Goal: Answer question/provide support: Share knowledge or assist other users

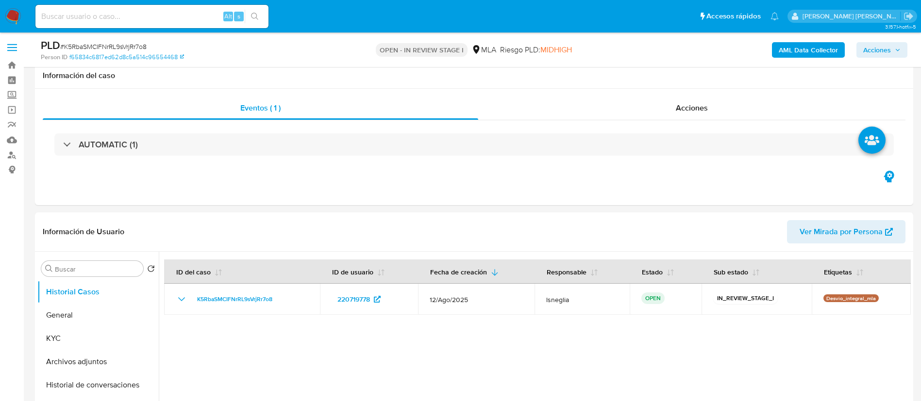
select select "10"
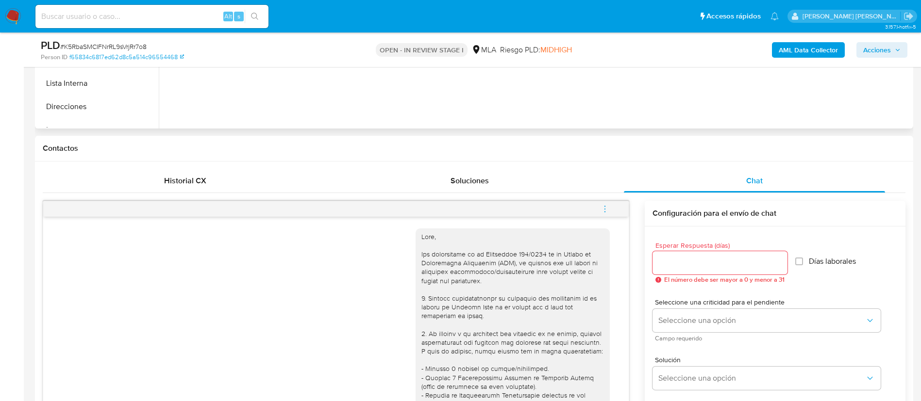
scroll to position [146, 0]
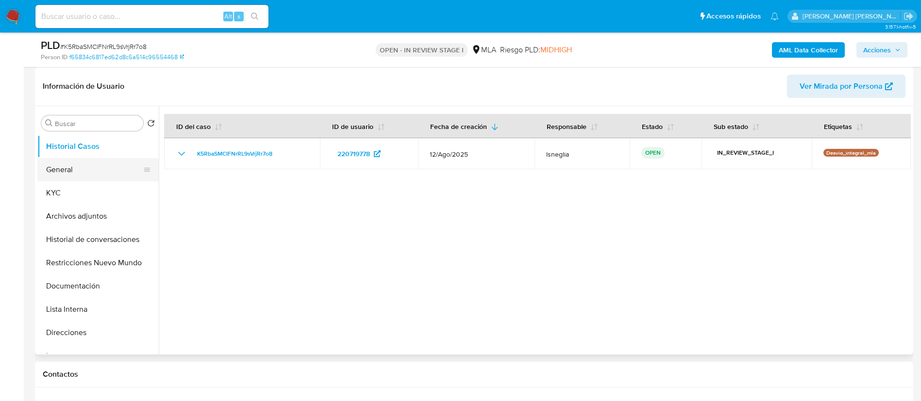
click at [73, 171] on button "General" at bounding box center [94, 169] width 114 height 23
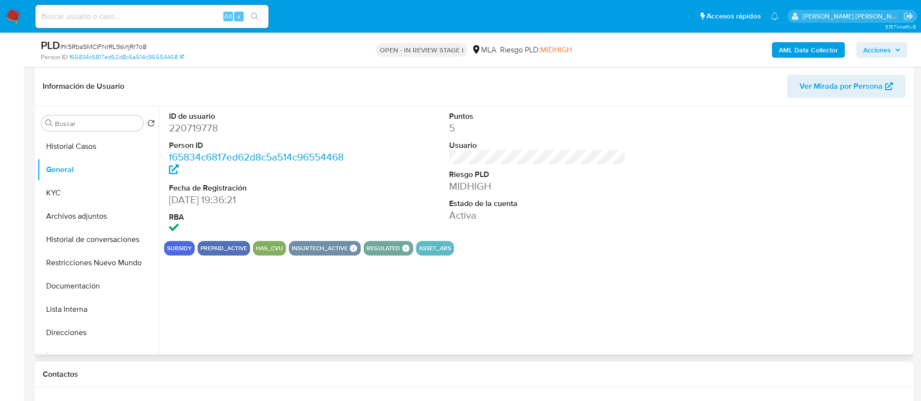
click at [200, 128] on dd "220719778" at bounding box center [257, 128] width 177 height 14
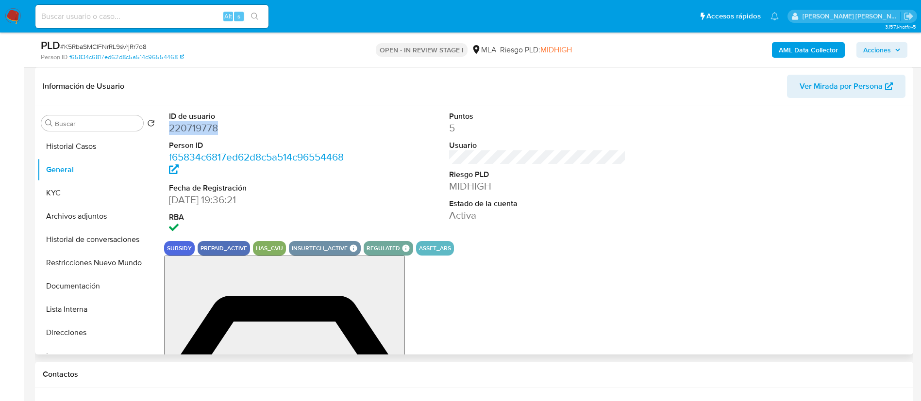
copy dd "220719778"
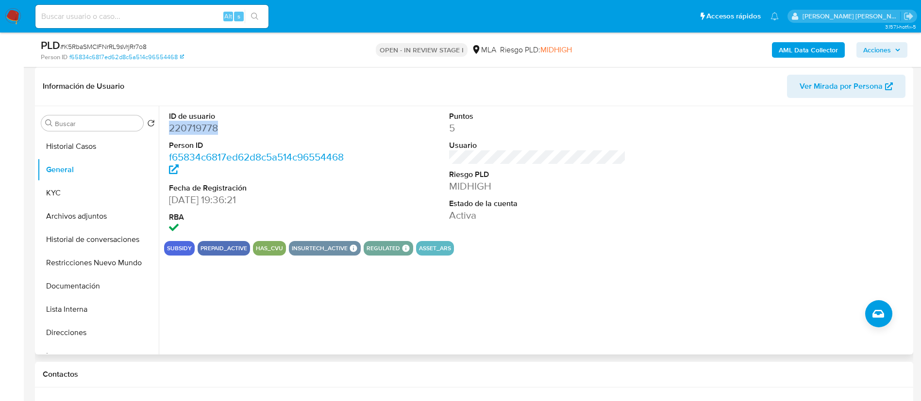
copy dd "220719778"
click at [268, 68] on div "Información de Usuario Ver Mirada por Persona" at bounding box center [474, 86] width 878 height 39
click at [202, 127] on dd "220719778" at bounding box center [257, 128] width 177 height 14
copy dd "220719778"
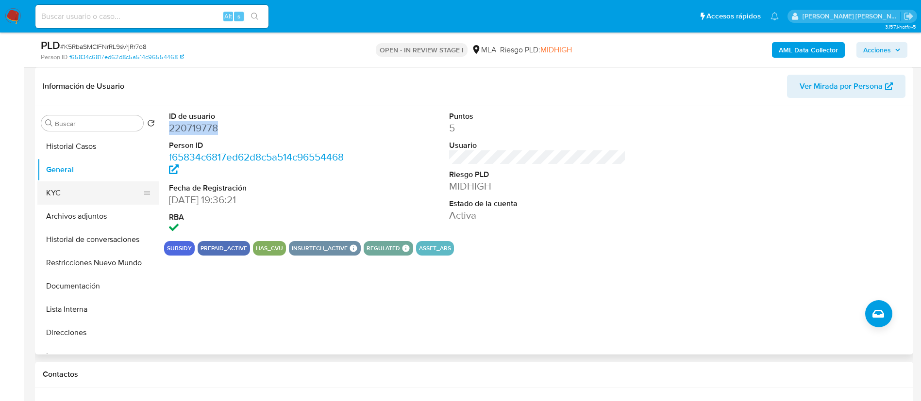
click at [76, 194] on button "KYC" at bounding box center [94, 192] width 114 height 23
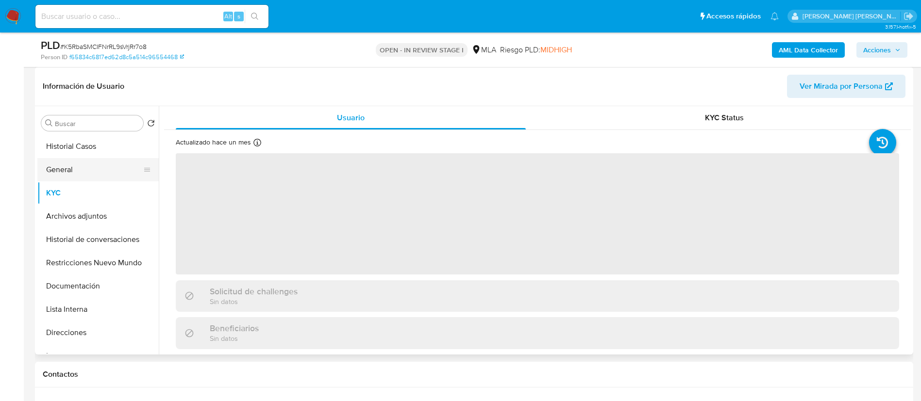
click at [97, 167] on button "General" at bounding box center [94, 169] width 114 height 23
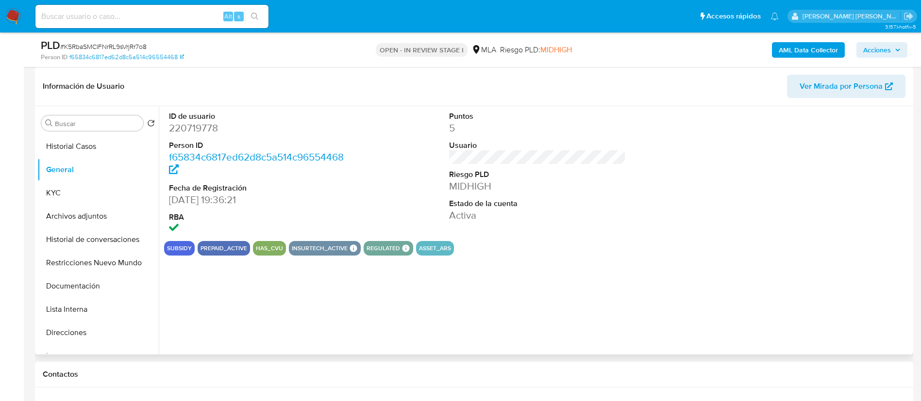
click at [214, 133] on dd "220719778" at bounding box center [257, 128] width 177 height 14
copy dd "220719778"
click at [82, 193] on button "KYC" at bounding box center [94, 192] width 114 height 23
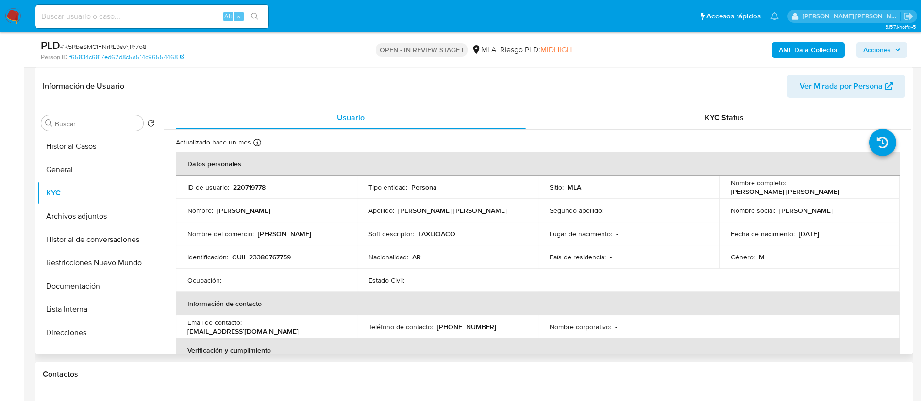
drag, startPoint x: 764, startPoint y: 190, endPoint x: 819, endPoint y: 196, distance: 55.1
click at [819, 196] on p "Joaquin Alberto Cassanelli Castro" at bounding box center [784, 191] width 109 height 9
click at [789, 199] on td "Nombre social : joaquin" at bounding box center [809, 210] width 181 height 23
drag, startPoint x: 727, startPoint y: 190, endPoint x: 859, endPoint y: 186, distance: 132.0
click at [859, 186] on div "Nombre completo : Joaquin Alberto Cassanelli Castro" at bounding box center [809, 187] width 158 height 17
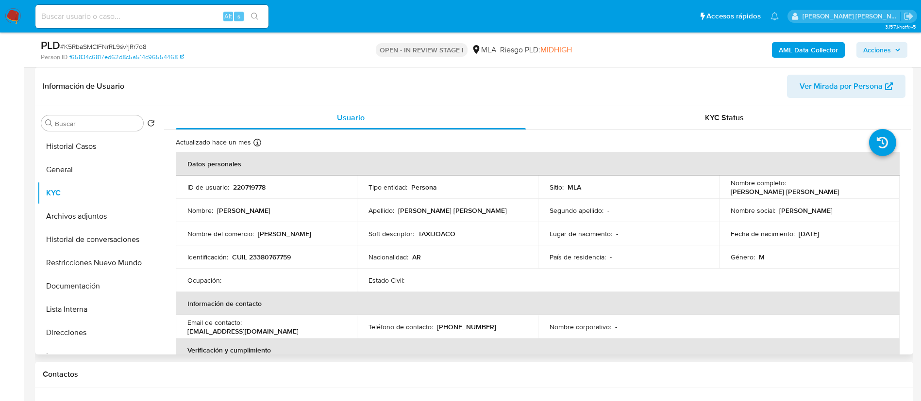
drag, startPoint x: 829, startPoint y: 193, endPoint x: 726, endPoint y: 192, distance: 103.4
click at [726, 192] on td "Nombre completo : Joaquin Alberto Cassanelli Castro" at bounding box center [809, 187] width 181 height 23
copy p "Joaquin Alberto Cassanelli Castro"
drag, startPoint x: 238, startPoint y: 258, endPoint x: 297, endPoint y: 255, distance: 59.8
click at [297, 255] on div "Identificación : CUIL 23380767759" at bounding box center [266, 257] width 158 height 9
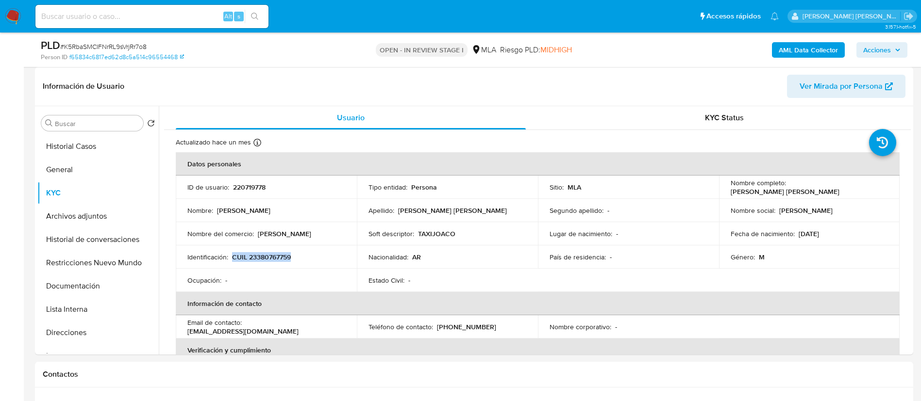
copy p "CUIL 23380767759"
click at [277, 255] on p "CUIL 23380767759" at bounding box center [261, 257] width 59 height 9
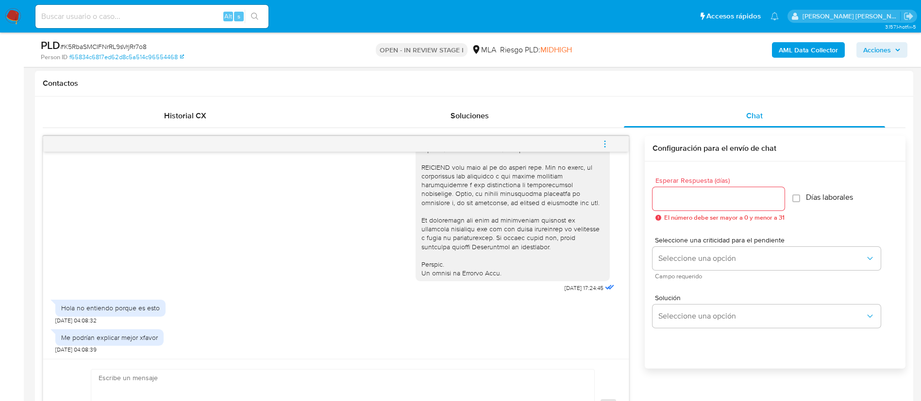
scroll to position [410, 0]
click at [694, 201] on input "Esperar Respuesta (días)" at bounding box center [718, 199] width 132 height 13
type input "3"
click at [372, 390] on textarea at bounding box center [340, 407] width 483 height 75
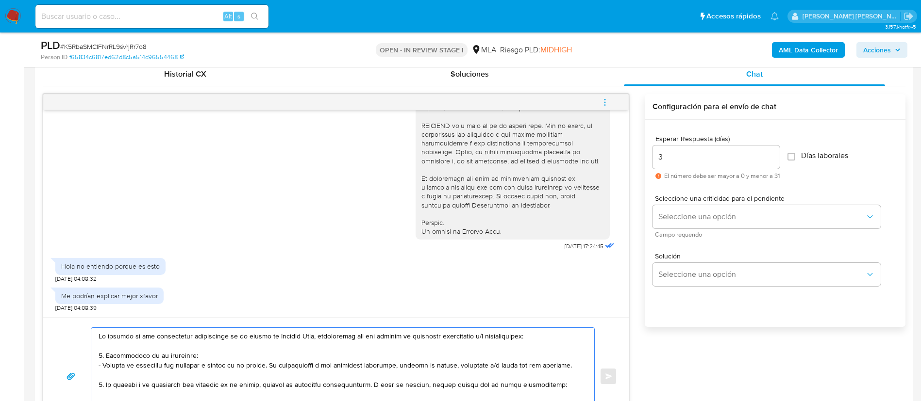
scroll to position [510, 0]
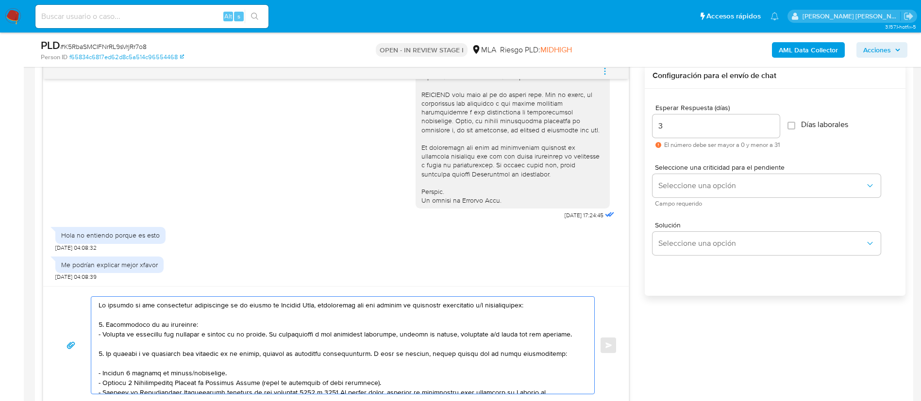
click at [101, 302] on textarea at bounding box center [340, 345] width 483 height 97
paste textarea "Queremos asegurarte que la información y documentación que nos proporciones no …"
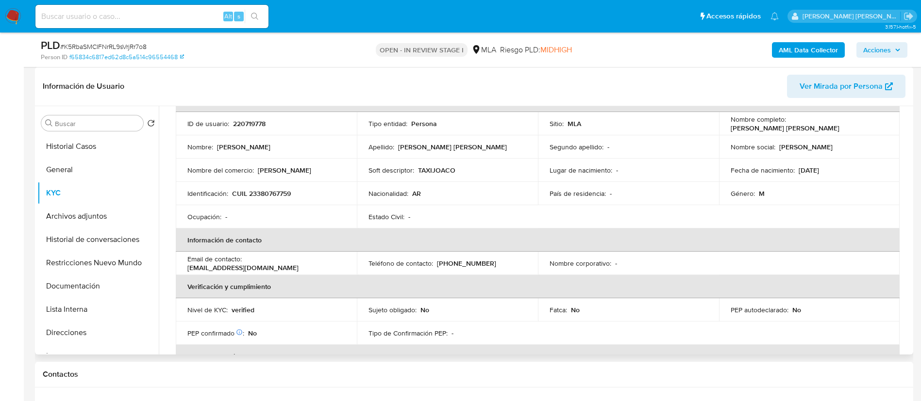
scroll to position [0, 0]
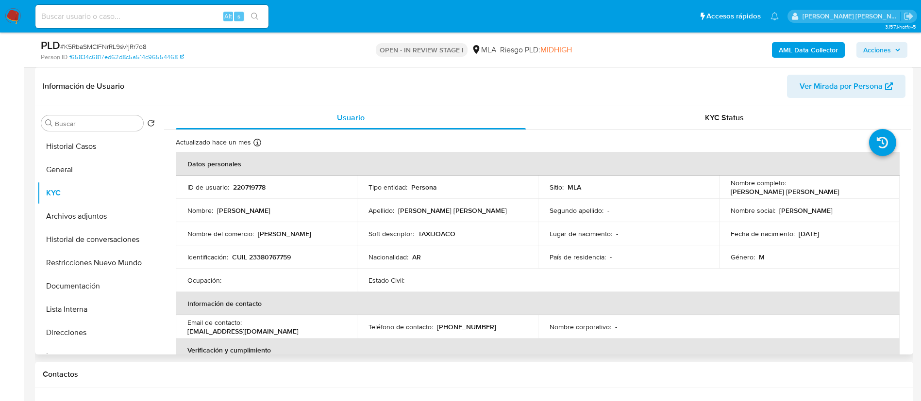
drag, startPoint x: 727, startPoint y: 191, endPoint x: 833, endPoint y: 191, distance: 105.8
click at [833, 191] on div "Nombre completo : Joaquin Alberto Cassanelli Castro" at bounding box center [809, 187] width 158 height 17
copy p "Joaquin Alberto Cassanelli Castro"
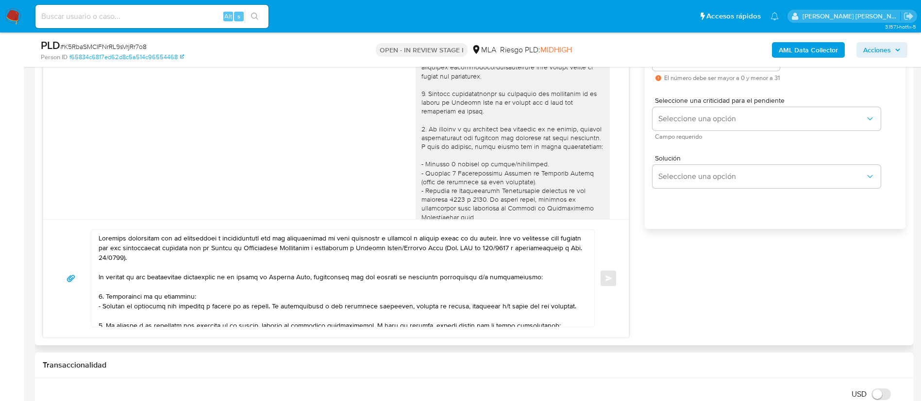
scroll to position [582, 0]
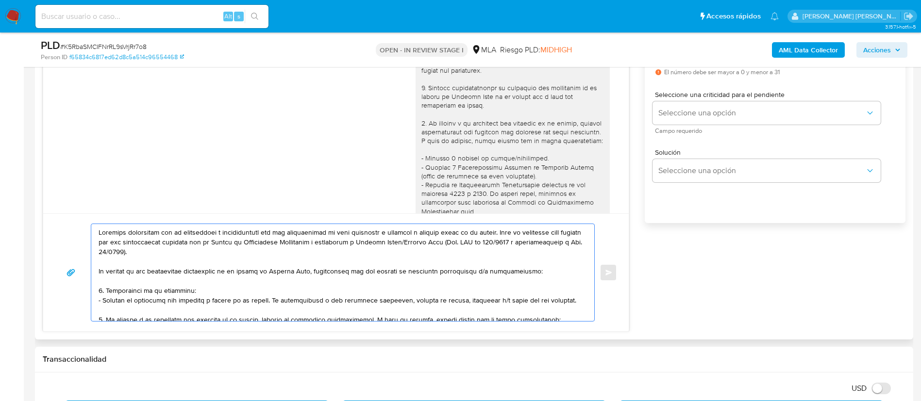
click at [107, 236] on textarea at bounding box center [340, 272] width 483 height 97
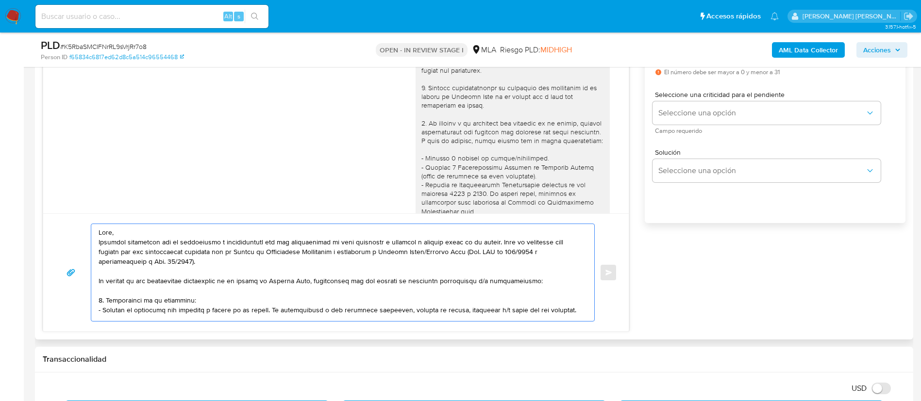
paste textarea "Joaquin Alberto Cassanelli Castro"
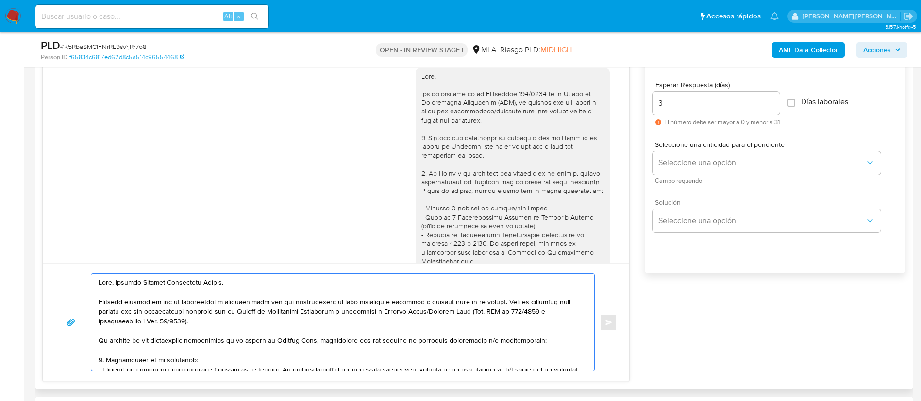
scroll to position [510, 0]
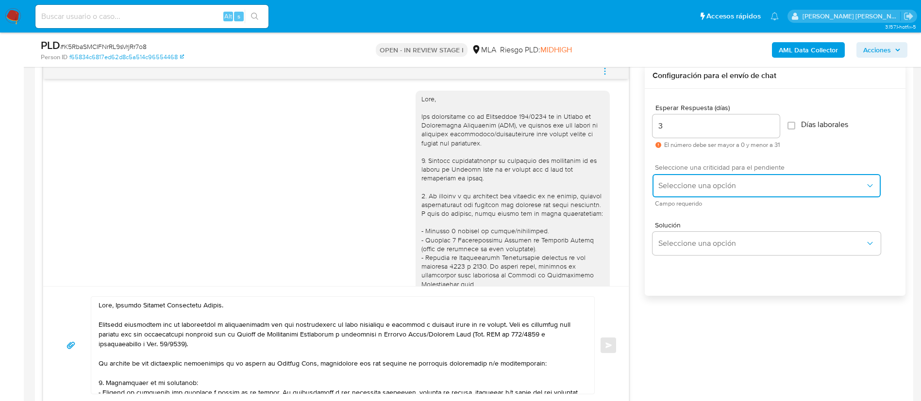
click at [692, 179] on button "Seleccione una opción" at bounding box center [766, 185] width 228 height 23
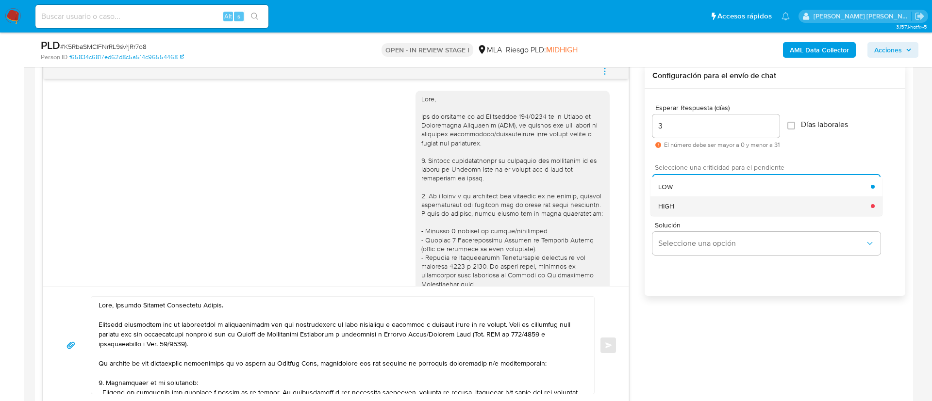
click at [691, 209] on div "HIGH" at bounding box center [764, 206] width 213 height 19
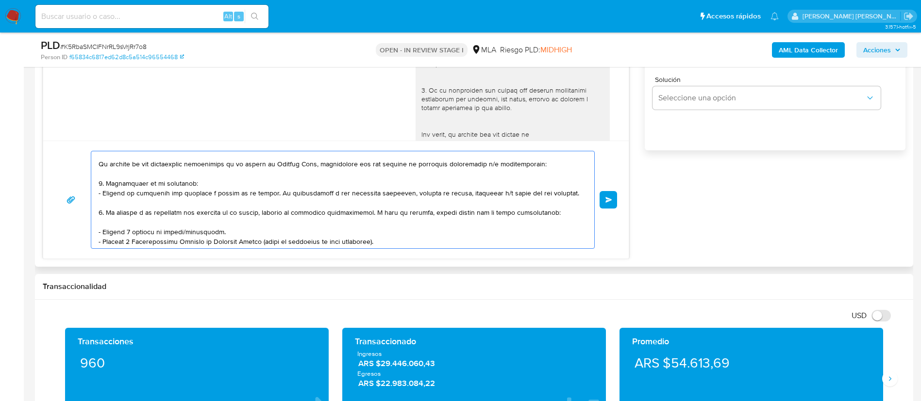
scroll to position [73, 0]
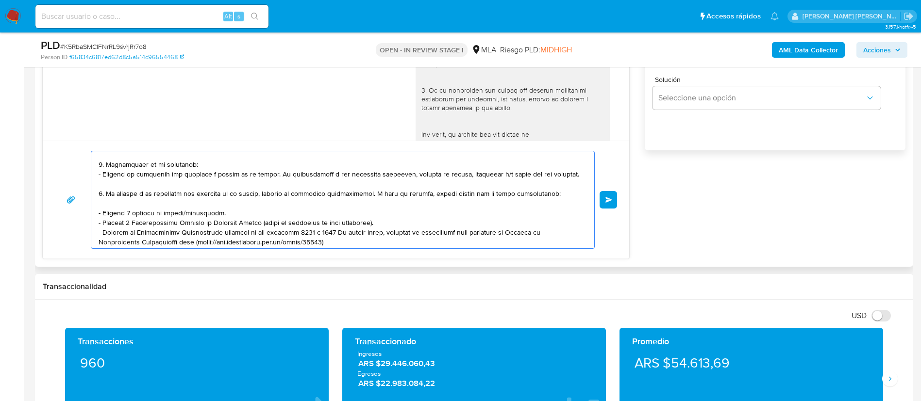
drag, startPoint x: 476, startPoint y: 194, endPoint x: 560, endPoint y: 194, distance: 84.9
click at [560, 194] on textarea at bounding box center [340, 199] width 483 height 97
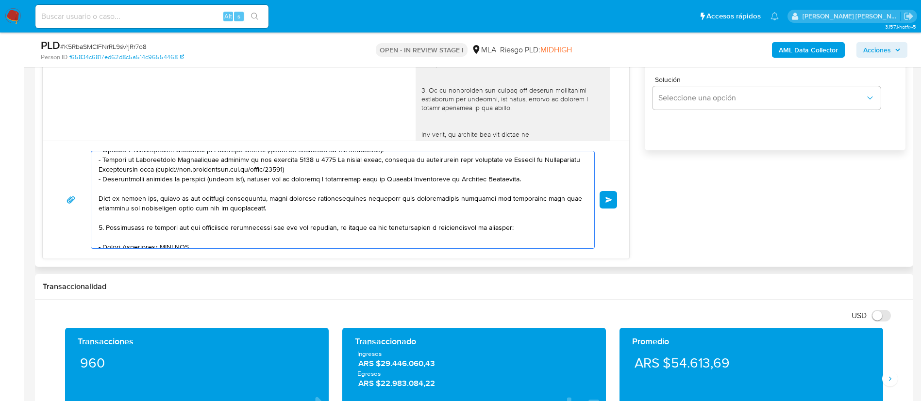
drag, startPoint x: 100, startPoint y: 224, endPoint x: 520, endPoint y: 184, distance: 421.6
click at [520, 184] on textarea at bounding box center [340, 199] width 483 height 97
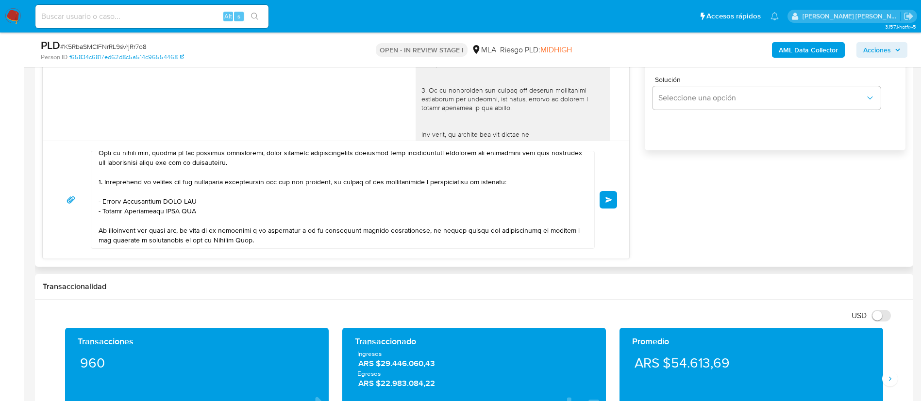
scroll to position [180, 0]
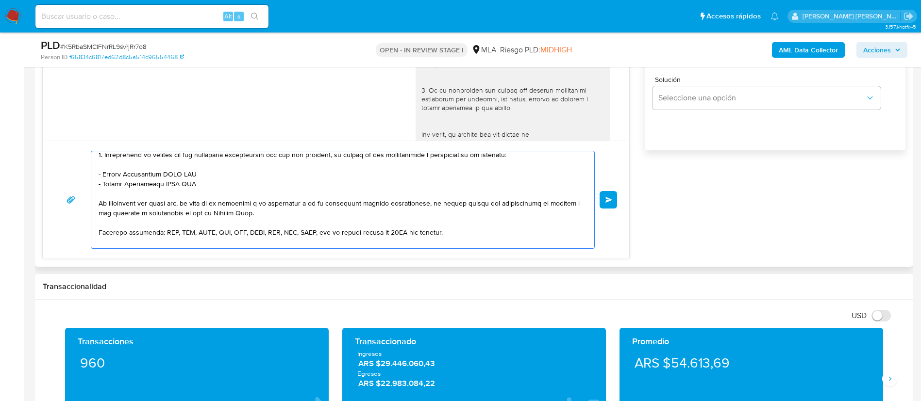
drag, startPoint x: 101, startPoint y: 174, endPoint x: 204, endPoint y: 174, distance: 103.4
click at [204, 174] on textarea at bounding box center [340, 199] width 483 height 97
paste textarea "Marcos Enzo Paez"
click at [101, 174] on textarea at bounding box center [340, 199] width 483 height 97
drag, startPoint x: 132, startPoint y: 181, endPoint x: 204, endPoint y: 186, distance: 73.0
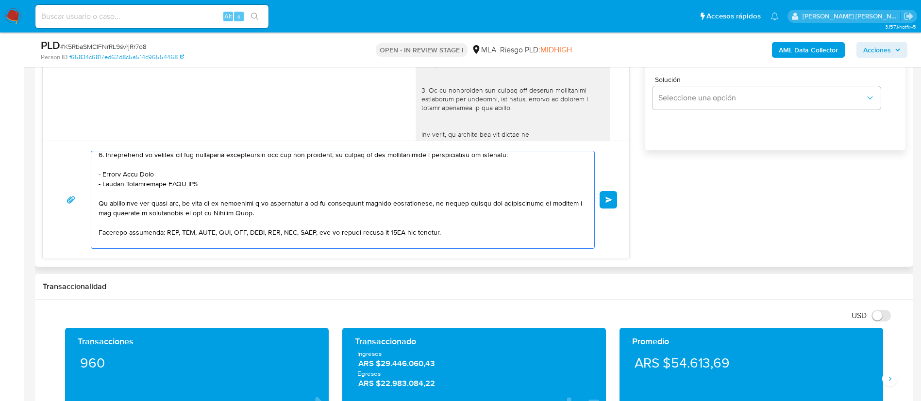
click at [204, 186] on textarea at bounding box center [340, 199] width 483 height 97
paste textarea "Alma Delfina Cabello"
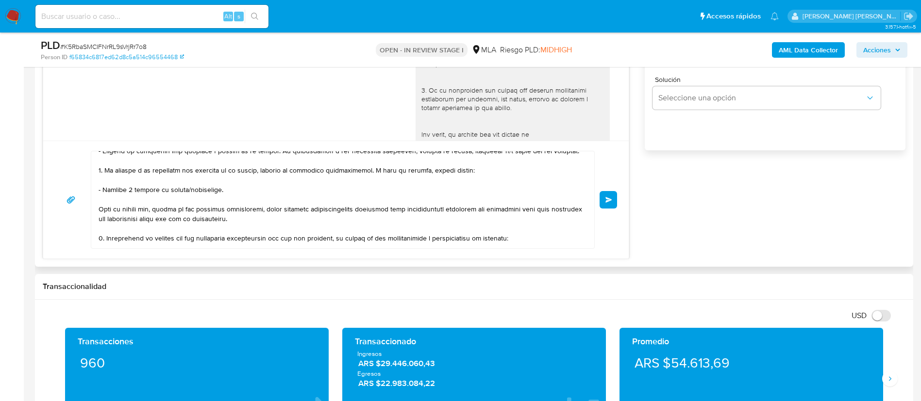
scroll to position [146, 0]
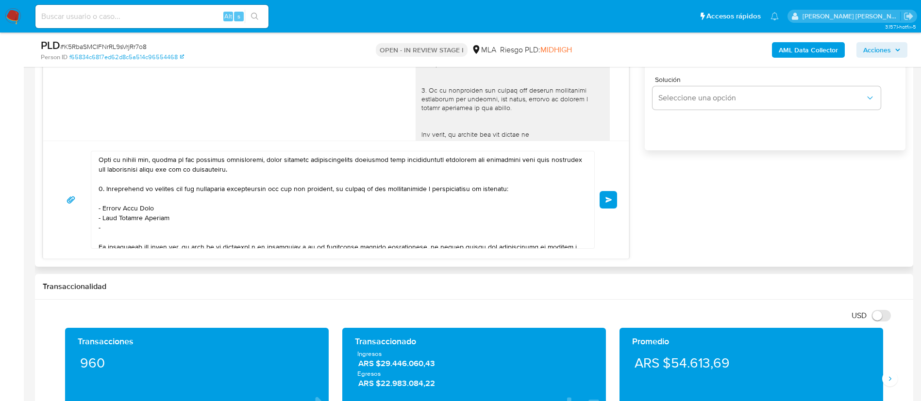
click at [143, 221] on textarea at bounding box center [340, 199] width 483 height 97
click at [132, 227] on textarea at bounding box center [340, 199] width 483 height 97
paste textarea "Matias Eduardo Flores"
click at [198, 228] on textarea at bounding box center [340, 199] width 483 height 97
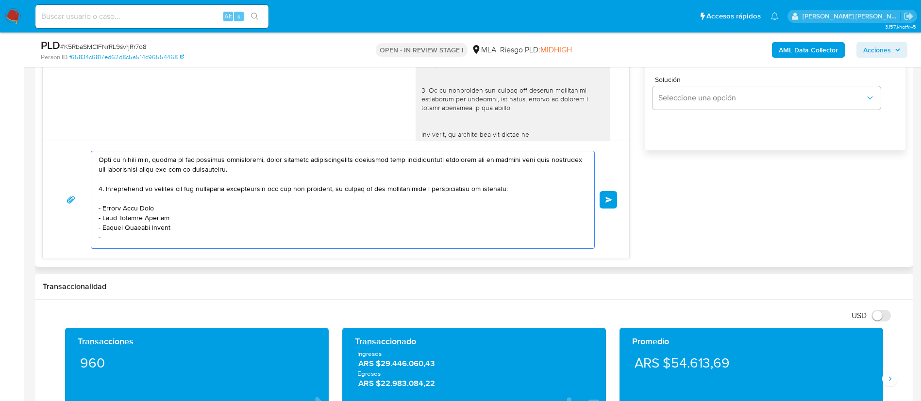
paste textarea "LOGISTICA LA SERENISIMA SA"
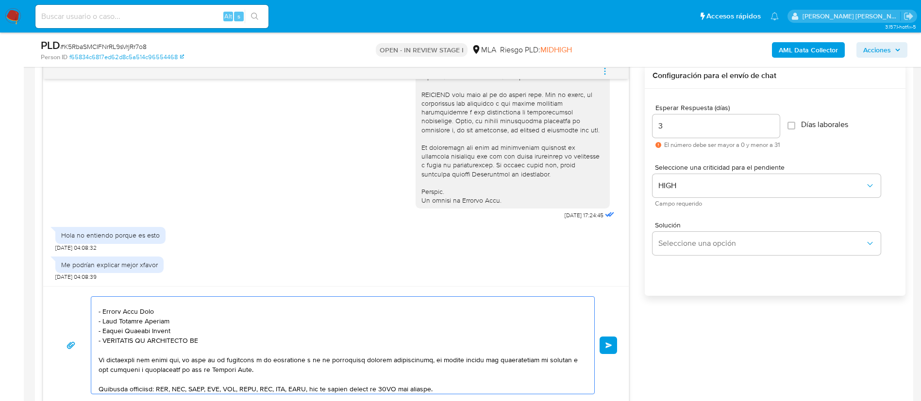
scroll to position [218, 0]
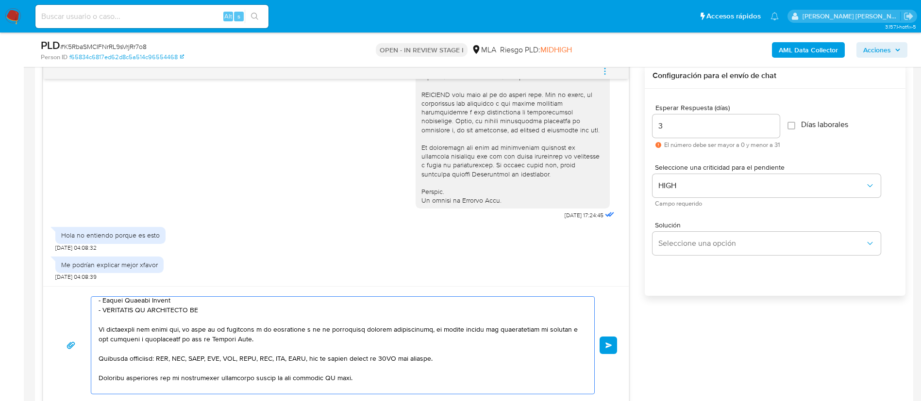
click at [332, 379] on textarea at bounding box center [340, 345] width 483 height 97
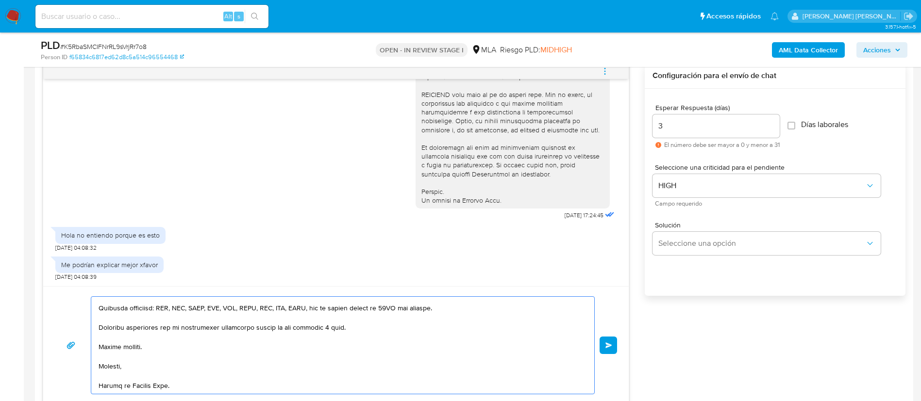
scroll to position [308, 0]
type textarea "Hola, Joaquin Alberto Cassanelli Castro. Queremos asegurarte que la información…"
click at [613, 345] on button "Enviar" at bounding box center [607, 345] width 17 height 17
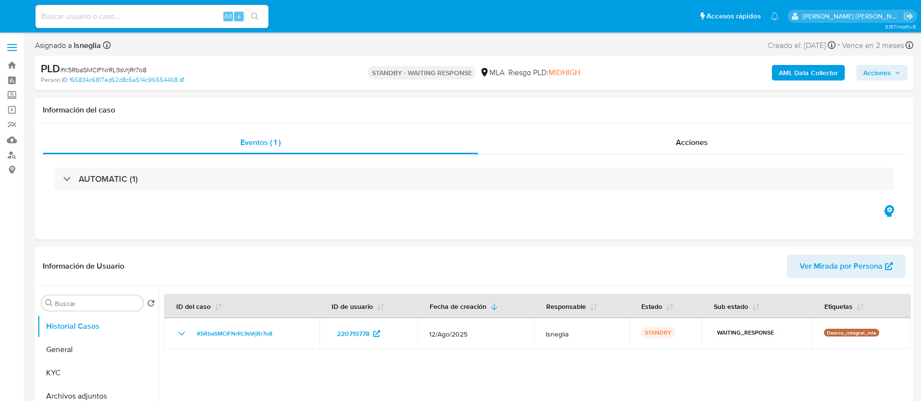
select select "10"
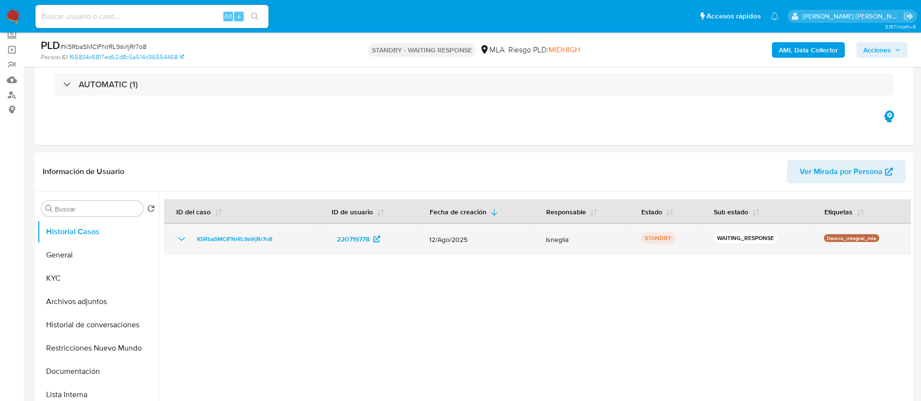
scroll to position [73, 0]
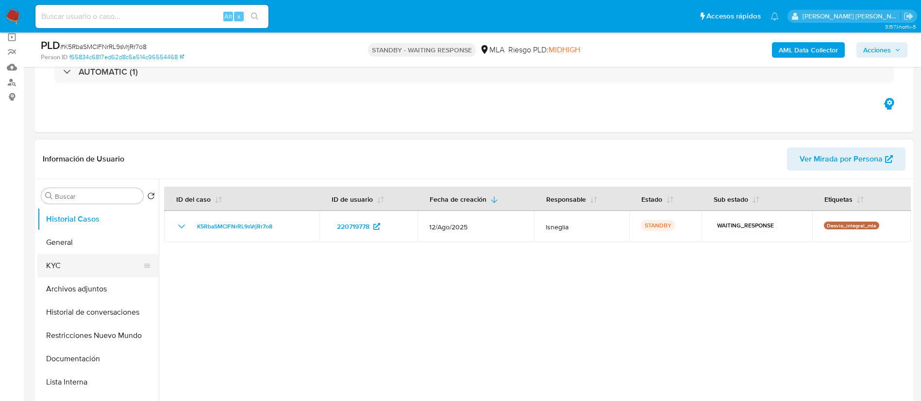
click at [78, 258] on button "KYC" at bounding box center [94, 265] width 114 height 23
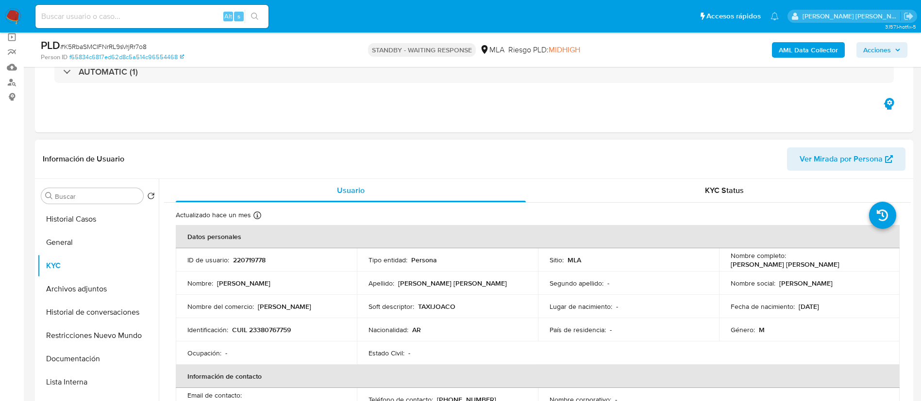
drag, startPoint x: 728, startPoint y: 265, endPoint x: 832, endPoint y: 264, distance: 103.4
click at [832, 264] on div "Nombre completo : [PERSON_NAME] [PERSON_NAME]" at bounding box center [809, 259] width 158 height 17
copy p "[PERSON_NAME] [PERSON_NAME]"
click at [167, 16] on input at bounding box center [151, 16] width 233 height 13
paste input "KjXhN6aElq2aMf3rayo3wfvl"
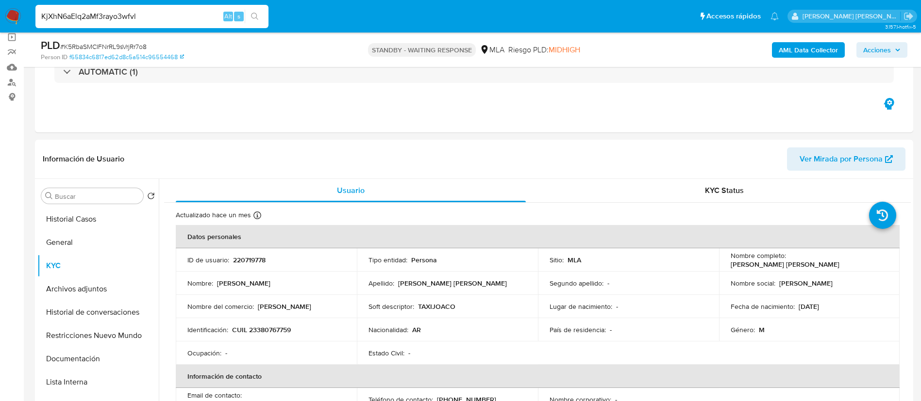
type input "KjXhN6aElq2aMf3rayo3wfvl"
click at [259, 17] on button "search-icon" at bounding box center [255, 17] width 20 height 14
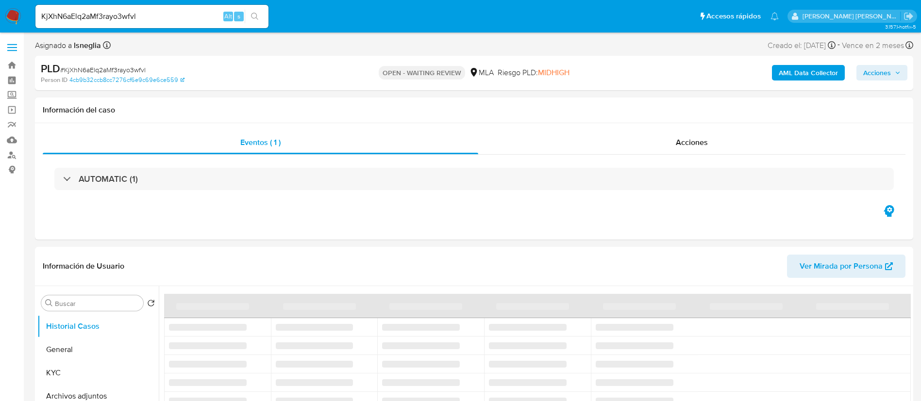
select select "10"
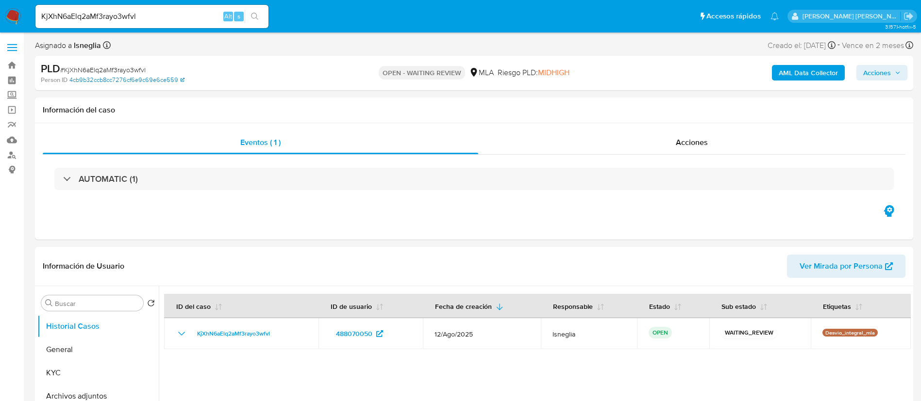
click at [118, 76] on link "4cb9b32ccb8cc7276cf6e9c69e6ce559" at bounding box center [126, 80] width 115 height 9
click at [133, 67] on span "# KjXhN6aElq2aMf3rayo3wfvl" at bounding box center [102, 70] width 85 height 10
copy span "KjXhN6aElq2aMf3rayo3wfvl"
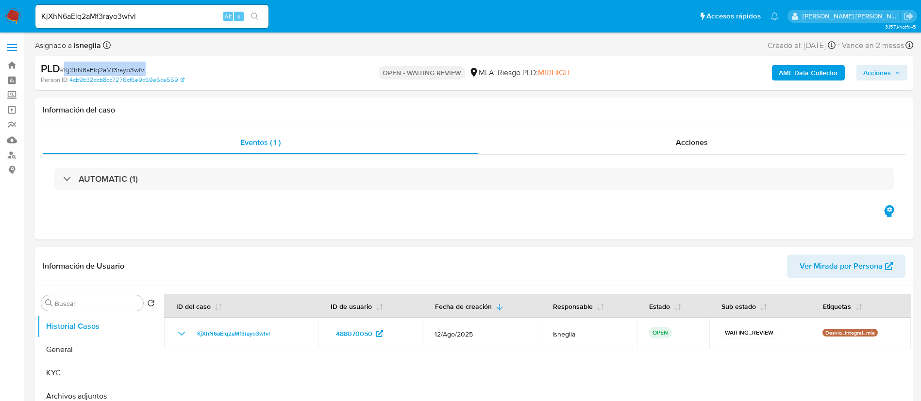
click at [11, 18] on img at bounding box center [13, 16] width 16 height 16
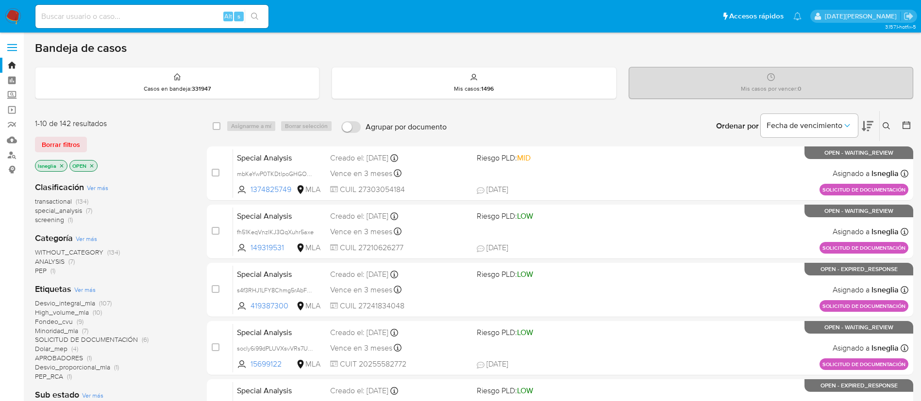
click at [888, 123] on icon at bounding box center [886, 126] width 8 height 8
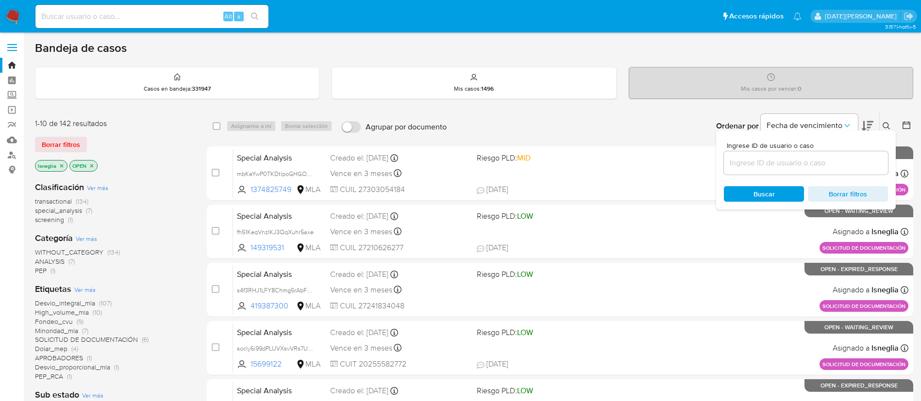
click at [814, 168] on input at bounding box center [806, 163] width 164 height 13
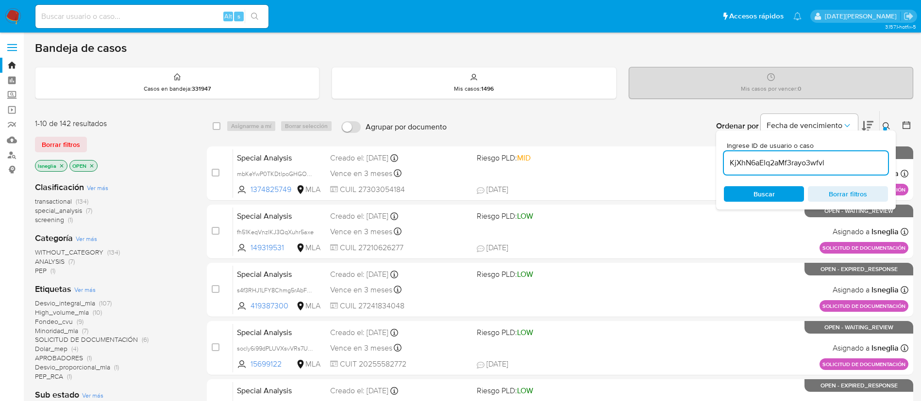
type input "KjXhN6aElq2aMf3rayo3wfvl"
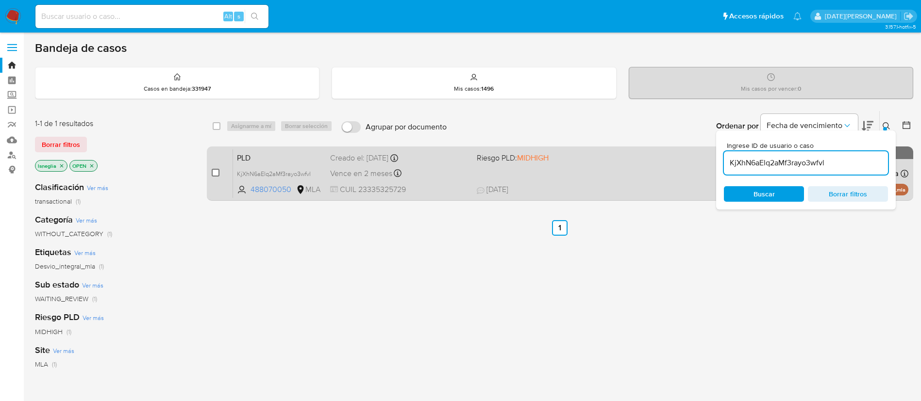
click at [214, 173] on input "checkbox" at bounding box center [216, 173] width 8 height 8
checkbox input "true"
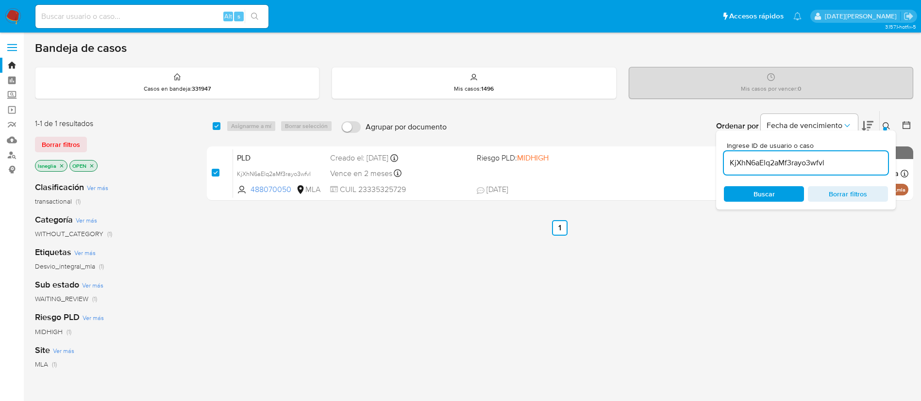
checkbox input "true"
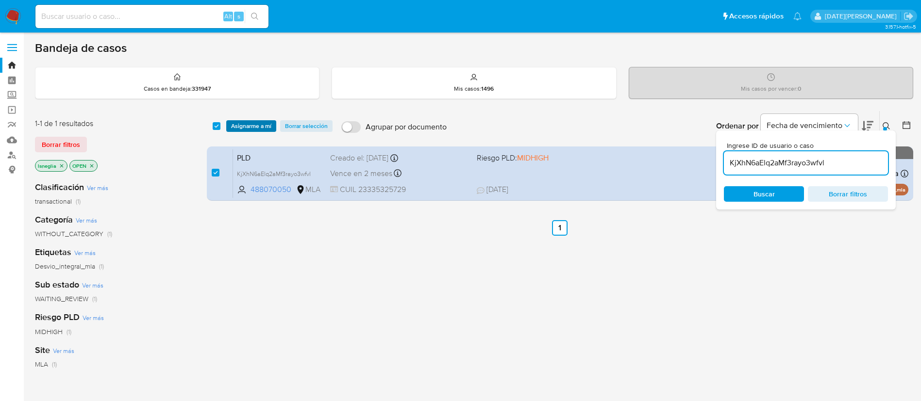
click at [264, 122] on span "Asignarme a mí" at bounding box center [251, 126] width 40 height 10
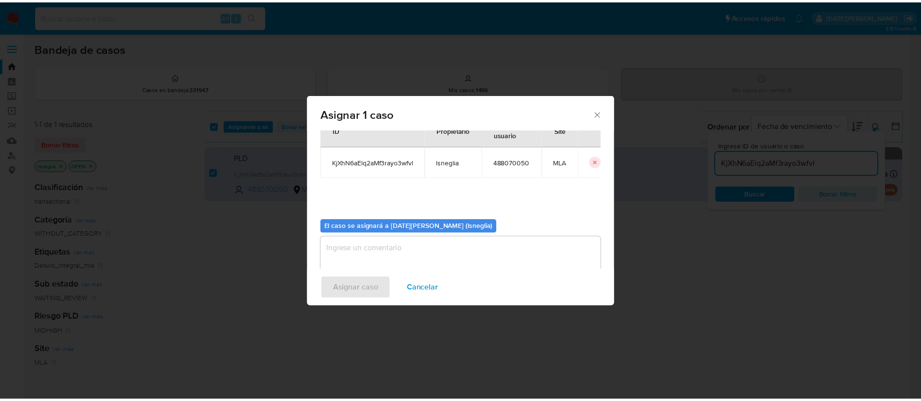
scroll to position [50, 0]
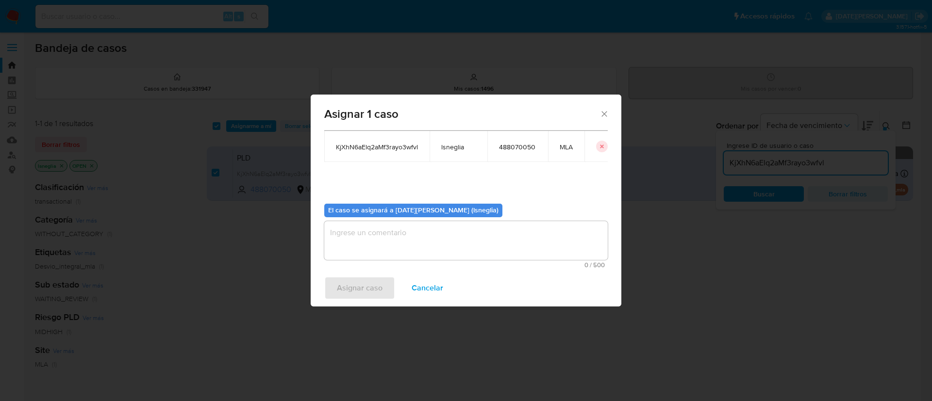
click at [415, 251] on textarea "assign-modal" at bounding box center [465, 240] width 283 height 39
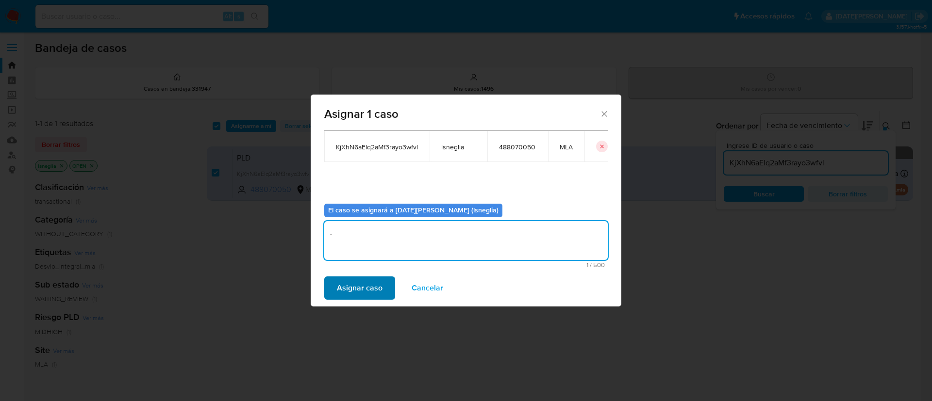
type textarea "."
click at [363, 286] on span "Asignar caso" at bounding box center [360, 288] width 46 height 21
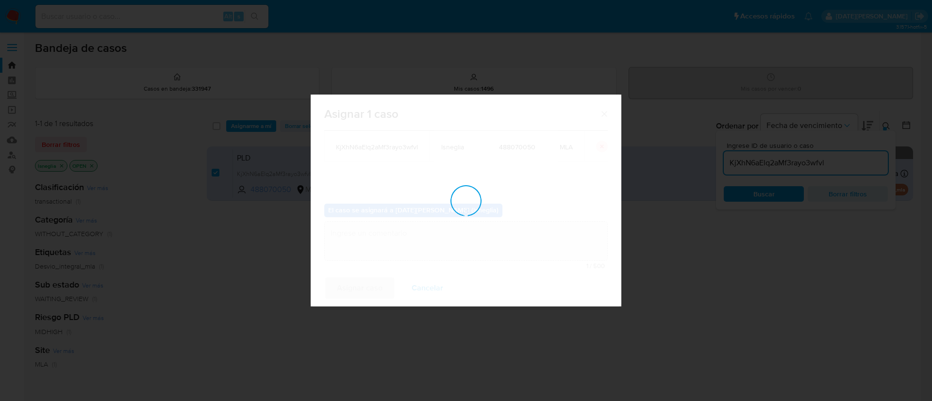
checkbox input "false"
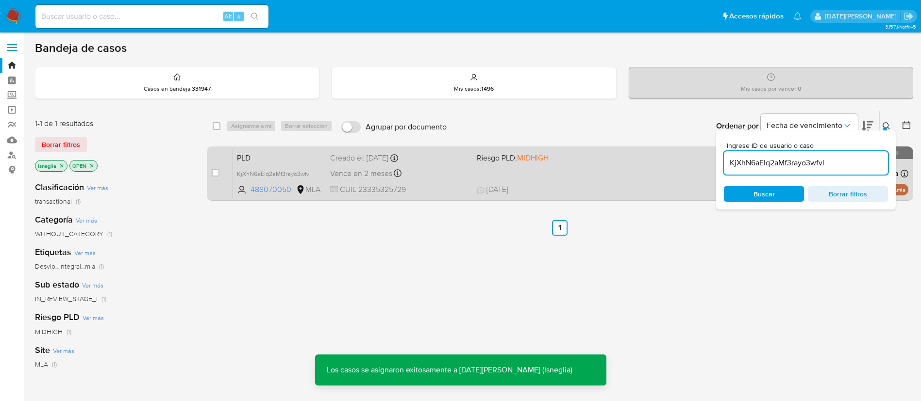
click at [285, 159] on span "PLD" at bounding box center [279, 157] width 85 height 13
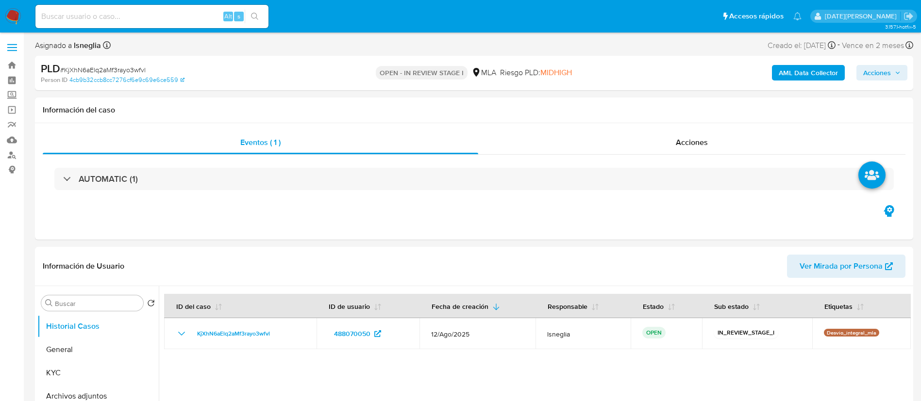
select select "10"
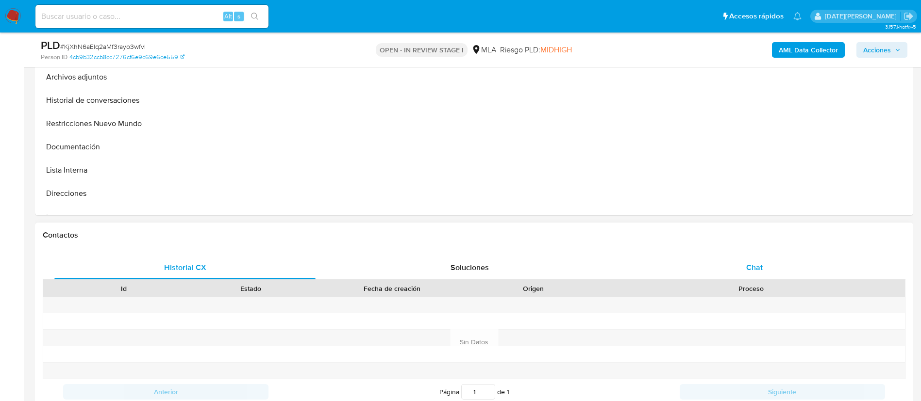
scroll to position [291, 0]
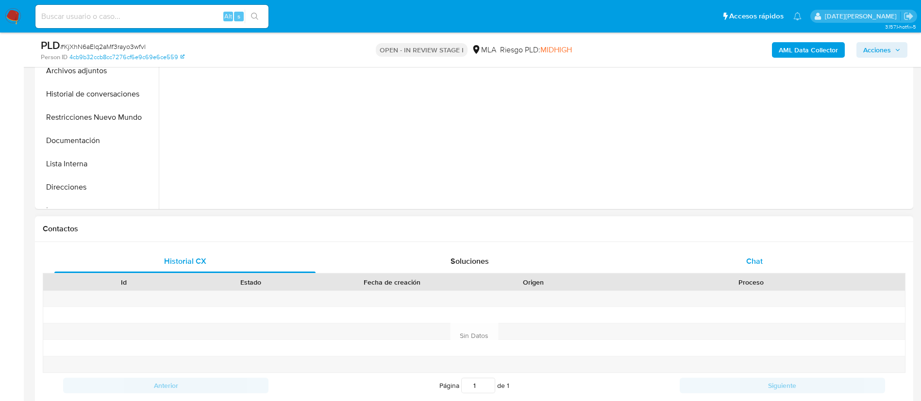
click at [778, 261] on div "Chat" at bounding box center [754, 261] width 261 height 23
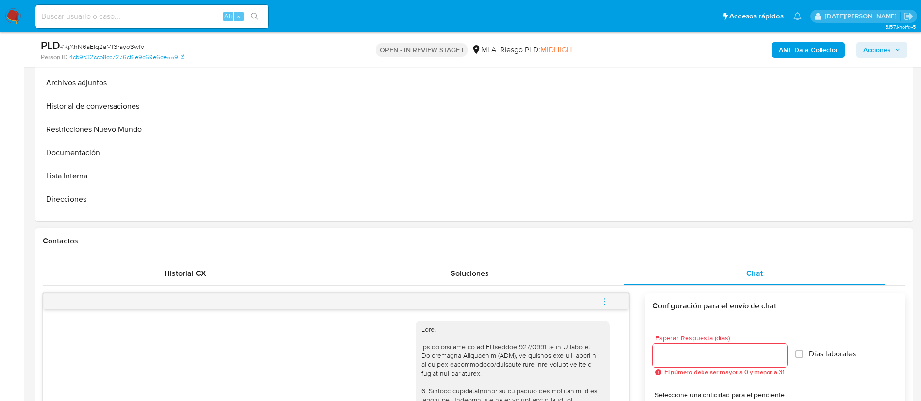
scroll to position [146, 0]
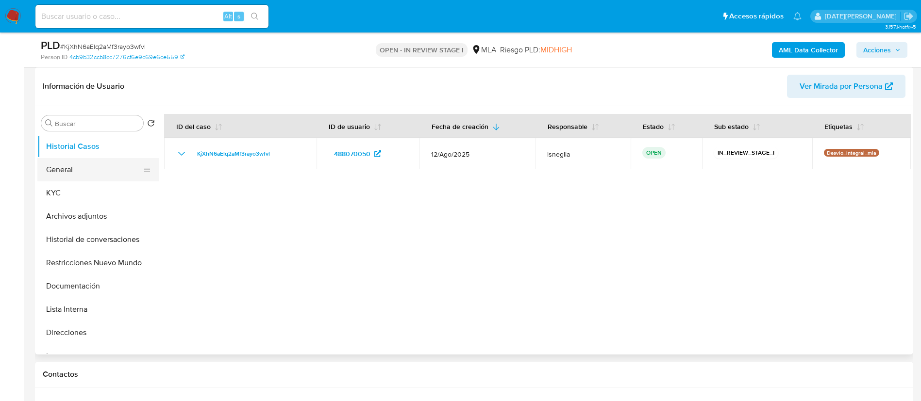
click at [71, 178] on button "General" at bounding box center [94, 169] width 114 height 23
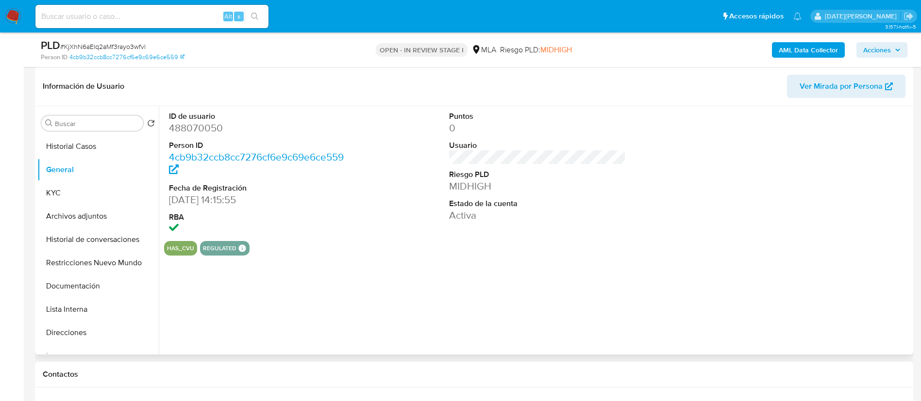
click at [199, 127] on dd "488070050" at bounding box center [257, 128] width 177 height 14
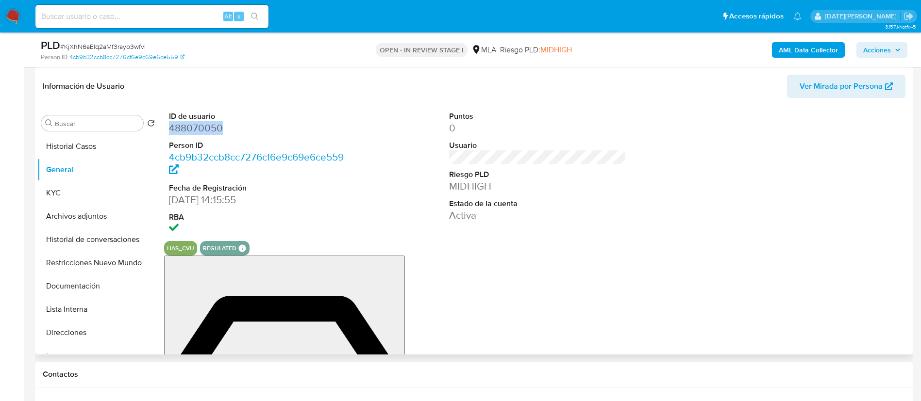
copy dd "488070050"
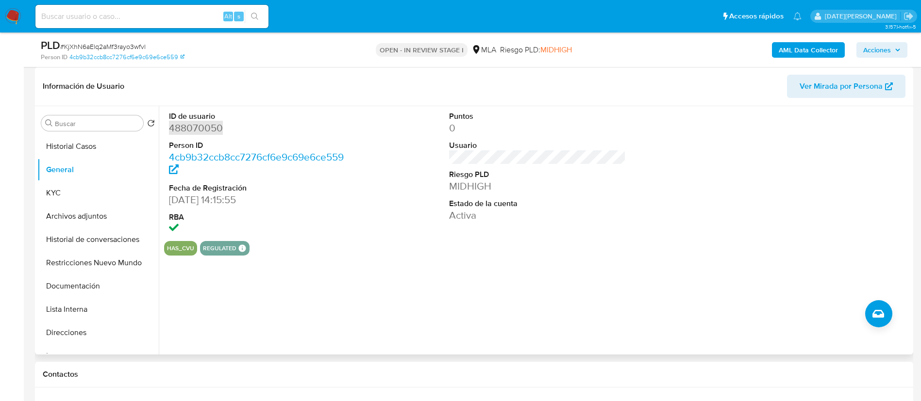
click at [197, 127] on dd "488070050" at bounding box center [257, 128] width 177 height 14
drag, startPoint x: 205, startPoint y: 120, endPoint x: 204, endPoint y: 132, distance: 11.7
click at [204, 132] on dd "488070050" at bounding box center [257, 128] width 177 height 14
click at [193, 129] on dd "488070050" at bounding box center [257, 128] width 177 height 14
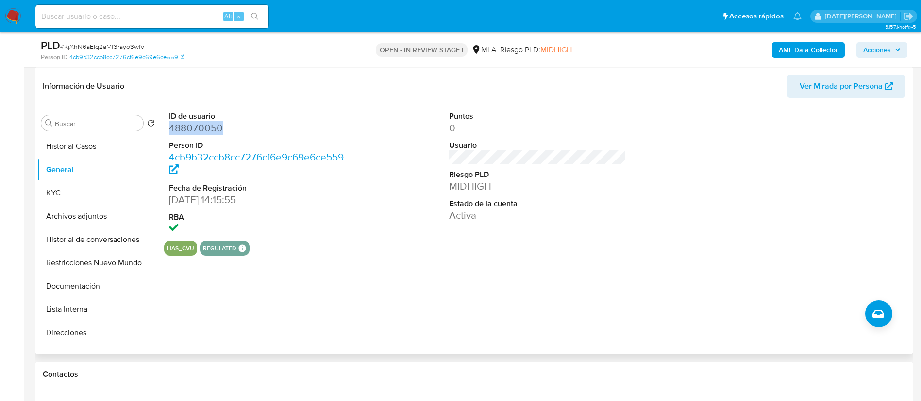
click at [193, 129] on dd "488070050" at bounding box center [257, 128] width 177 height 14
copy dd "488070050"
click at [67, 188] on button "KYC" at bounding box center [94, 192] width 114 height 23
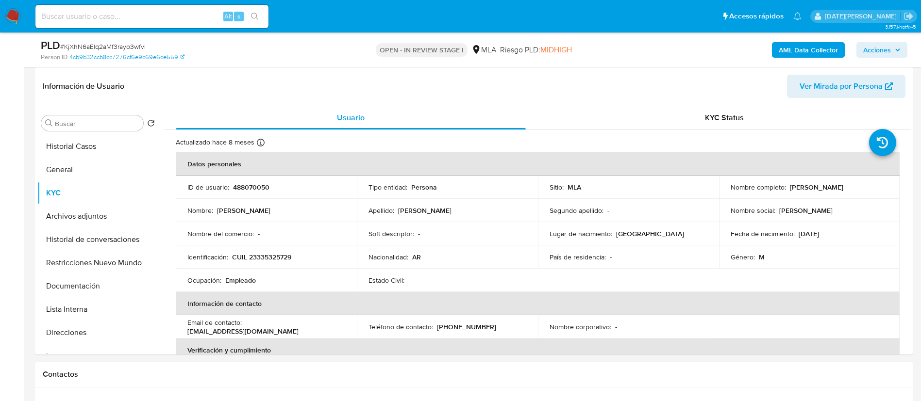
click at [392, 21] on ul "Pausado Ver notificaciones Alt s Accesos rápidos Presiona las siguientes teclas…" at bounding box center [418, 16] width 775 height 24
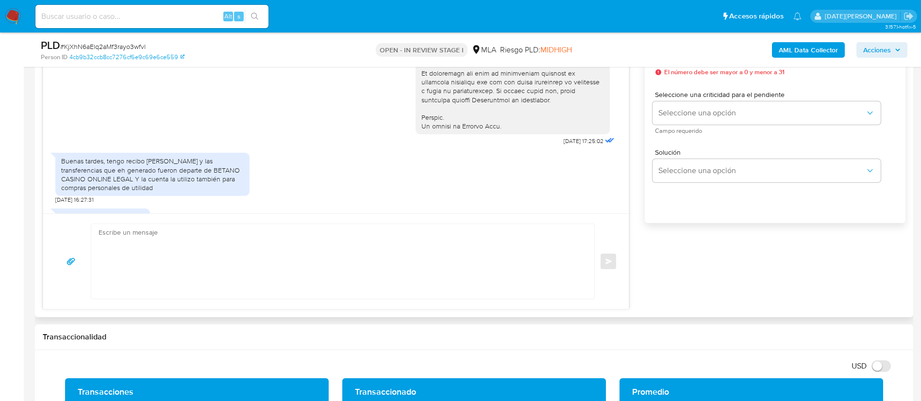
scroll to position [470, 0]
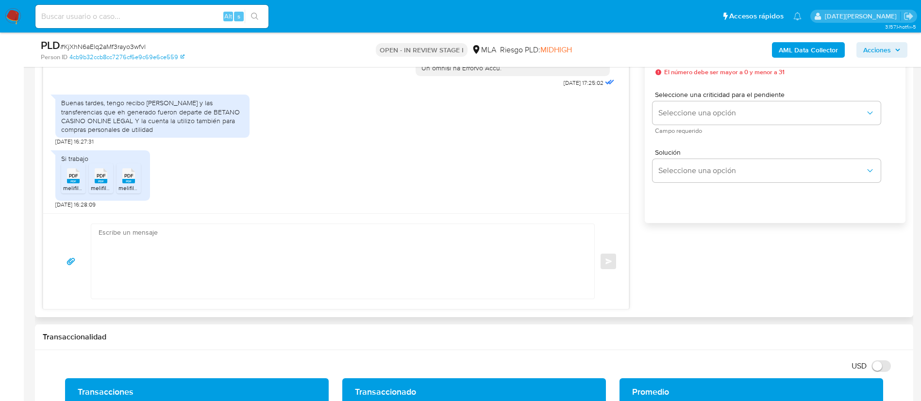
click at [70, 178] on span "PDF" at bounding box center [73, 176] width 9 height 6
click at [101, 185] on span "melifile6031227676188245137.pdf" at bounding box center [134, 188] width 87 height 8
click at [133, 175] on div "PDF PDF" at bounding box center [128, 174] width 20 height 19
click at [207, 254] on textarea at bounding box center [340, 261] width 483 height 75
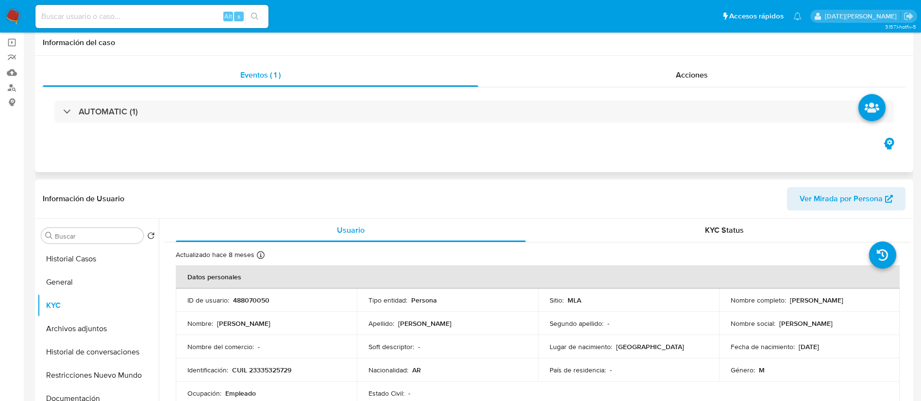
scroll to position [0, 0]
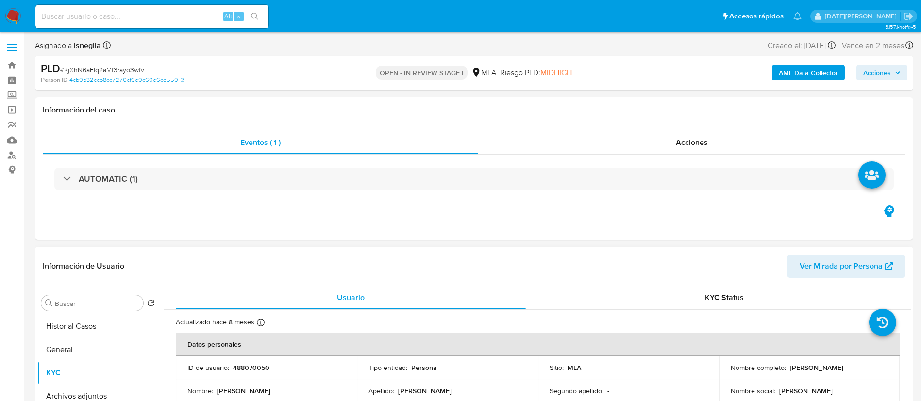
drag, startPoint x: 743, startPoint y: 371, endPoint x: 836, endPoint y: 370, distance: 92.7
click at [836, 370] on div "Nombre completo : Jonathan Jose Quintana Barbero" at bounding box center [809, 367] width 158 height 9
copy p "[PERSON_NAME]"
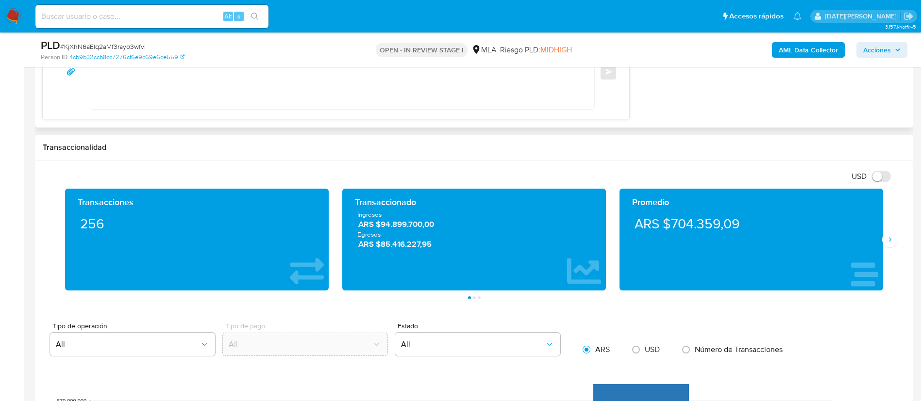
scroll to position [655, 0]
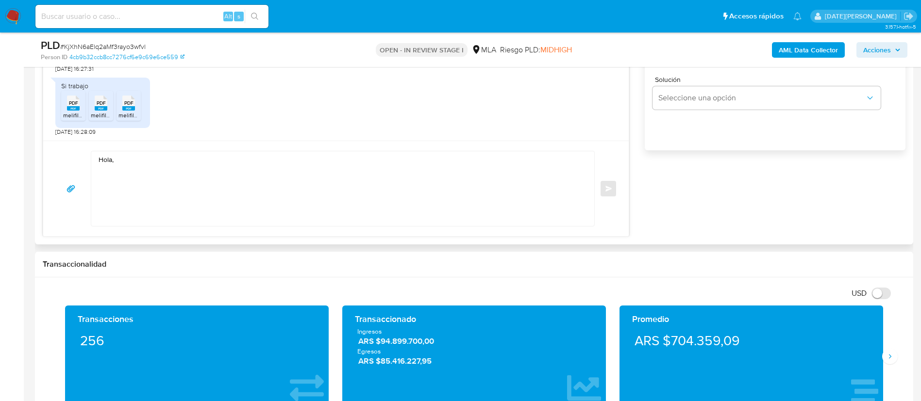
click at [229, 161] on textarea "Hola," at bounding box center [340, 188] width 483 height 75
paste textarea "[PERSON_NAME]"
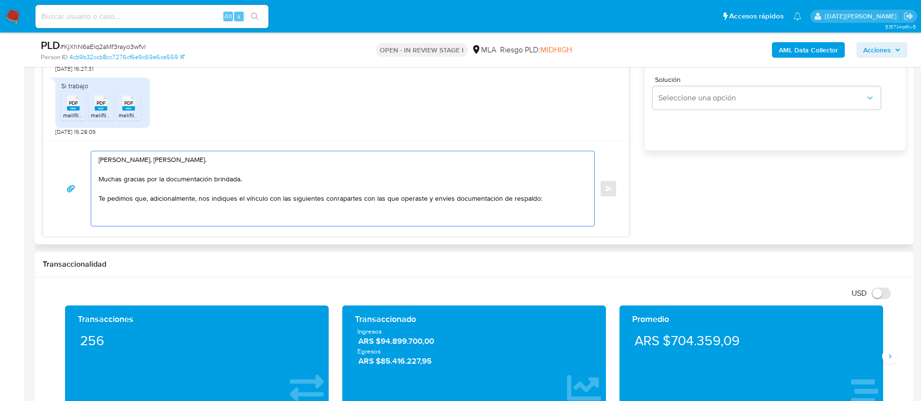
click at [342, 200] on textarea "Hola, Jonathan Jose Quintana Barbero. Muchas gracias por la documentación brind…" at bounding box center [340, 188] width 483 height 75
click at [337, 195] on textarea "Hola, Jonathan Jose Quintana Barbero. Muchas gracias por la documentación brind…" at bounding box center [340, 188] width 483 height 75
click at [0, 0] on lt-span "con t rapartes" at bounding box center [0, 0] width 0 height 0
click at [564, 197] on textarea "Hola, Jonathan Jose Quintana Barbero. Muchas gracias por la documentación brind…" at bounding box center [340, 188] width 483 height 75
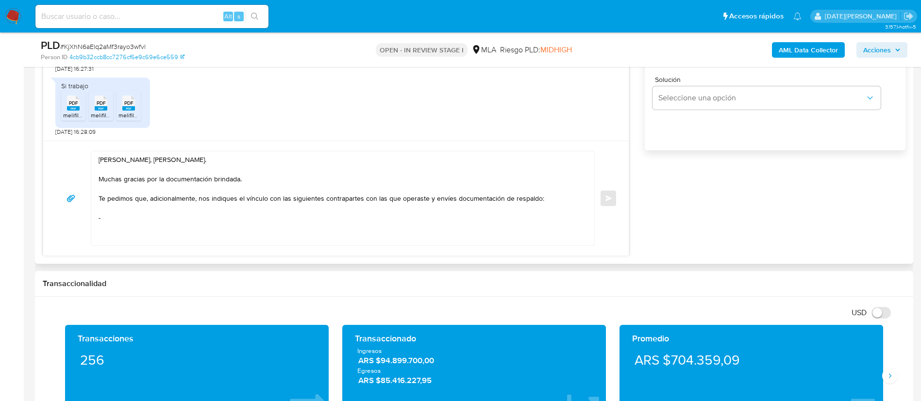
click at [148, 221] on textarea "Hola, Jonathan Jose Quintana Barbero. Muchas gracias por la documentación brind…" at bounding box center [340, 198] width 483 height 94
paste textarea "MONNET PAGOS EN LINEA SRL"
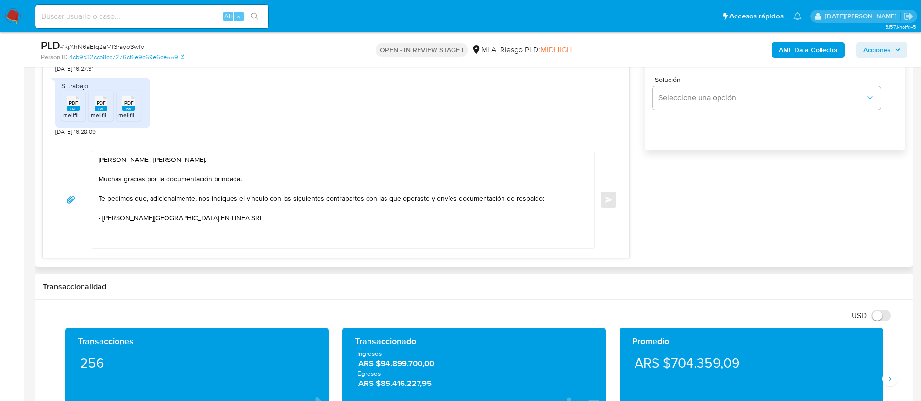
click at [166, 236] on textarea "Hola, Jonathan Jose Quintana Barbero. Muchas gracias por la documentación brind…" at bounding box center [340, 199] width 483 height 97
click at [173, 227] on textarea "Hola, Jonathan Jose Quintana Barbero. Muchas gracias por la documentación brind…" at bounding box center [340, 199] width 483 height 97
paste textarea "WML TECHNOLOGIES"
click at [148, 239] on textarea "Hola, Jonathan Jose Quintana Barbero. Muchas gracias por la documentación brind…" at bounding box center [340, 199] width 483 height 97
paste textarea "Jose Luis Pellizza"
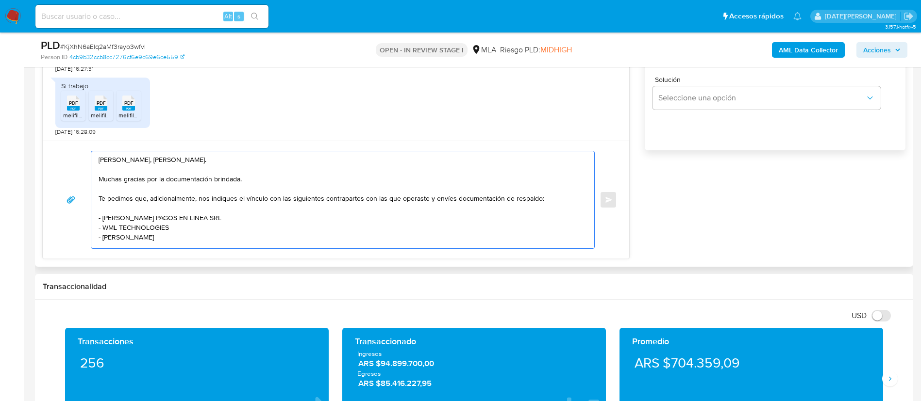
scroll to position [3, 0]
click at [109, 206] on textarea "Hola, Jonathan Jose Quintana Barbero. Muchas gracias por la documentación brind…" at bounding box center [340, 199] width 483 height 97
paste textarea "Cordial Collection"
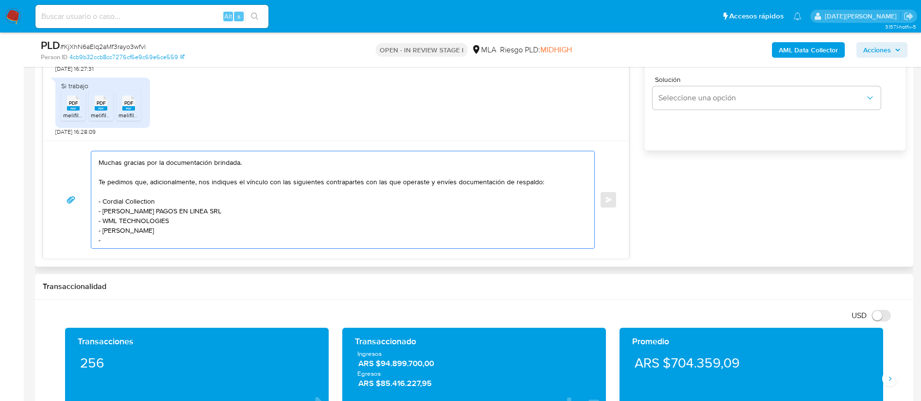
scroll to position [36, 0]
click at [163, 180] on textarea "Hola, Jonathan Jose Quintana Barbero. Muchas gracias por la documentación brind…" at bounding box center [340, 199] width 483 height 97
drag, startPoint x: 159, startPoint y: 180, endPoint x: 187, endPoint y: 142, distance: 46.5
click at [103, 181] on textarea "Hola, Jonathan Jose Quintana Barbero. Muchas gracias por la documentación brind…" at bounding box center [340, 199] width 483 height 97
paste textarea "CORDIAL COLLECTIONS SA"
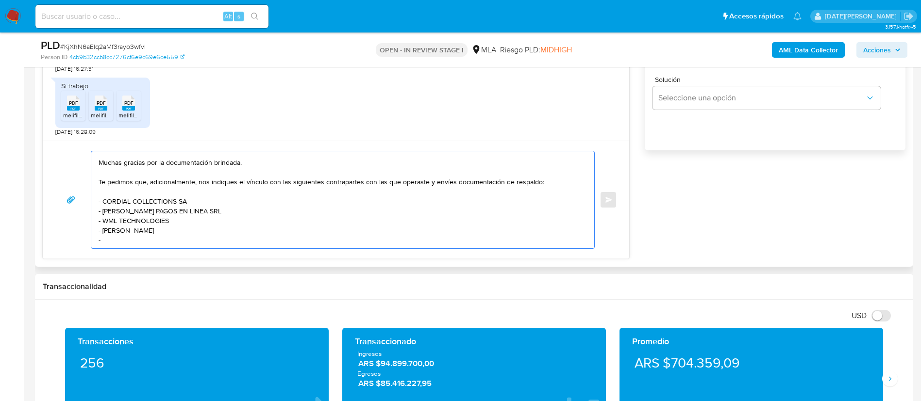
click at [119, 222] on textarea "Hola, Jonathan Jose Quintana Barbero. Muchas gracias por la documentación brind…" at bounding box center [340, 199] width 483 height 97
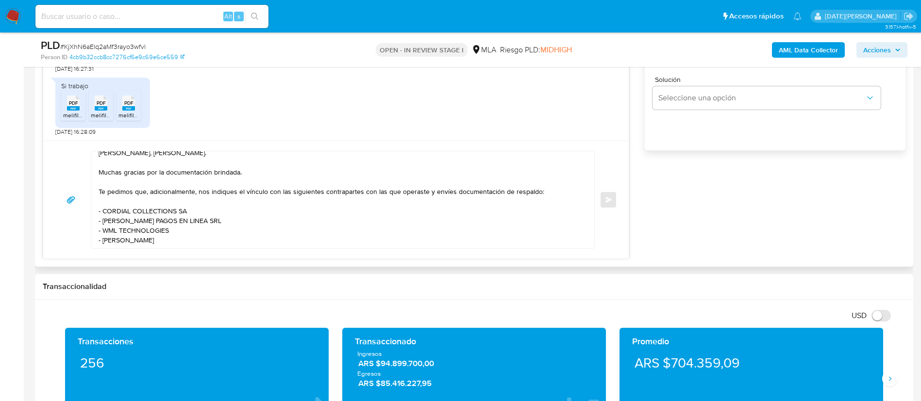
scroll to position [16, 0]
click at [307, 226] on textarea "Hola, Jonathan Jose Quintana Barbero. Muchas gracias por la documentación brind…" at bounding box center [340, 199] width 483 height 97
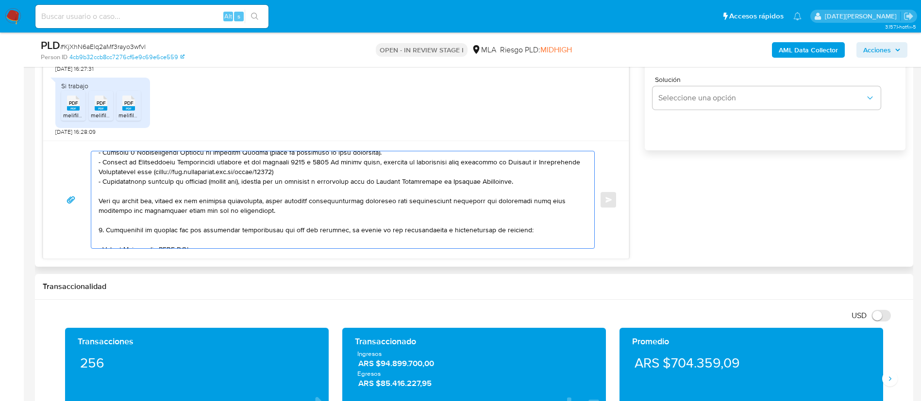
scroll to position [274, 0]
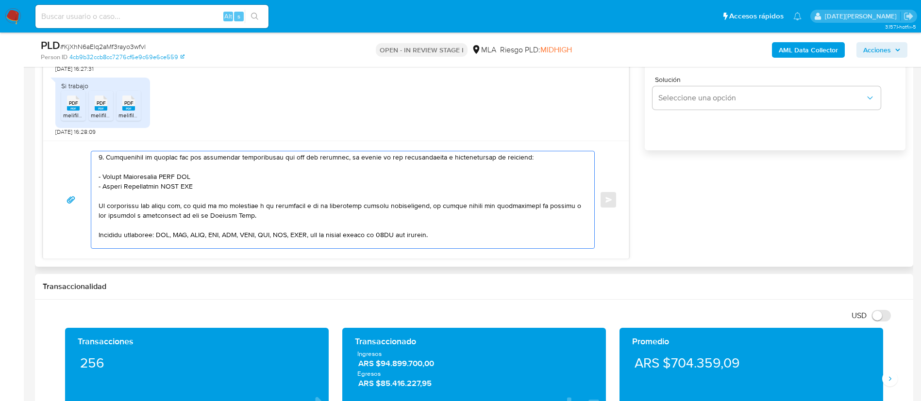
drag, startPoint x: 99, startPoint y: 242, endPoint x: 298, endPoint y: 185, distance: 206.4
click at [298, 185] on textarea at bounding box center [340, 199] width 483 height 97
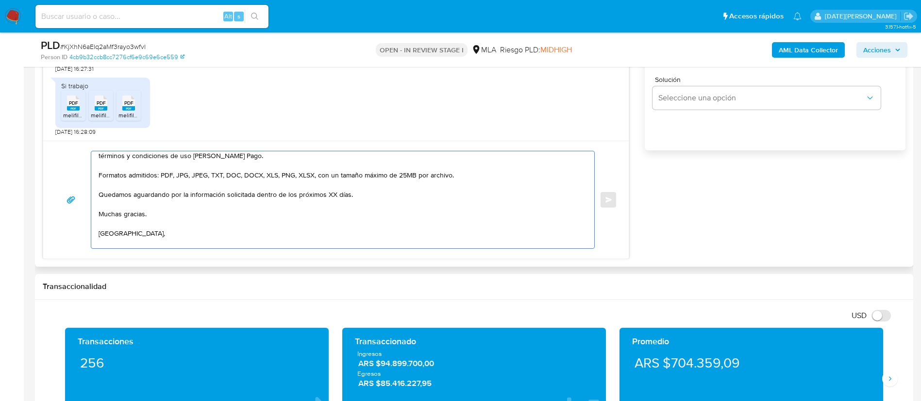
scroll to position [143, 0]
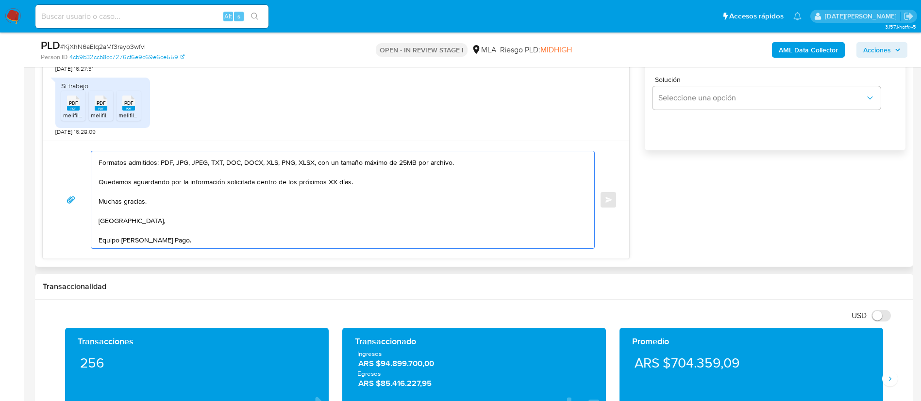
click at [331, 169] on textarea "Hola, Jonathan Jose Quintana Barbero. Muchas gracias por la documentación brind…" at bounding box center [340, 199] width 483 height 97
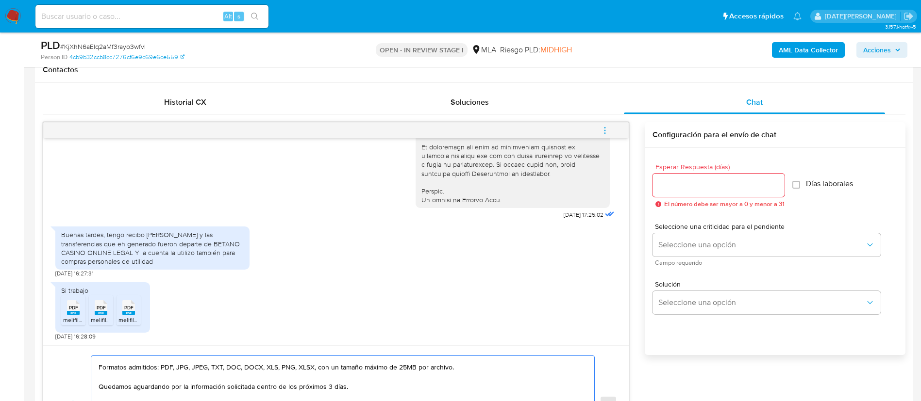
scroll to position [437, 0]
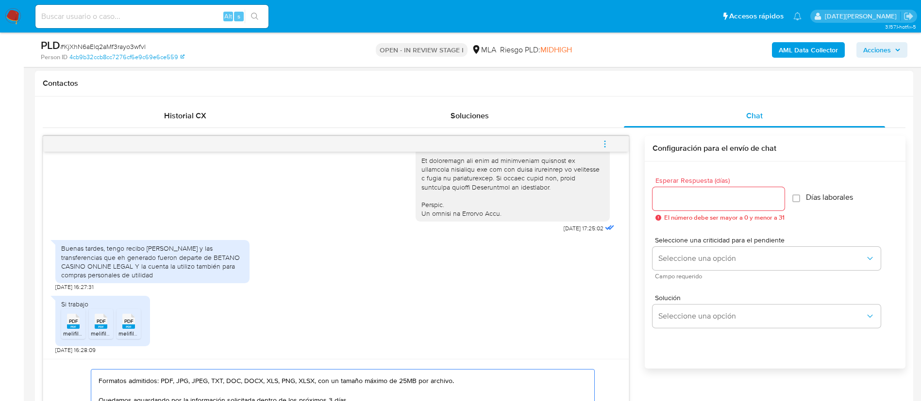
type textarea "[PERSON_NAME], [PERSON_NAME]. Muchas gracias por la documentación brindada. Te …"
click at [707, 194] on input "Esperar Respuesta (días)" at bounding box center [718, 199] width 132 height 13
type input "3"
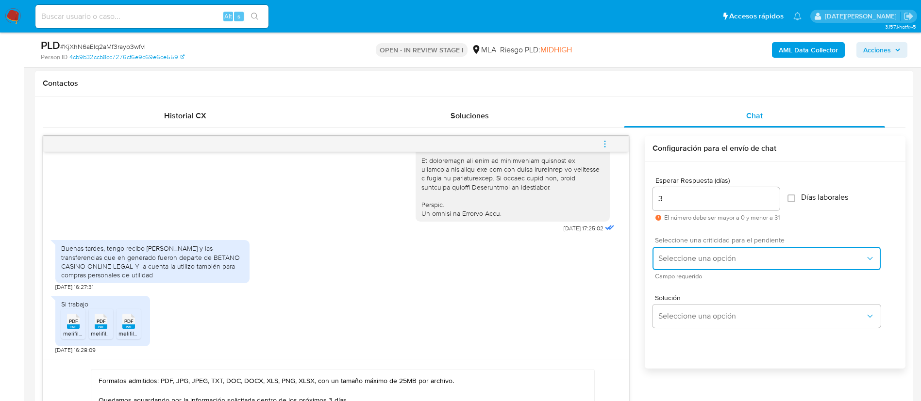
click at [700, 255] on span "Seleccione una opción" at bounding box center [761, 259] width 207 height 10
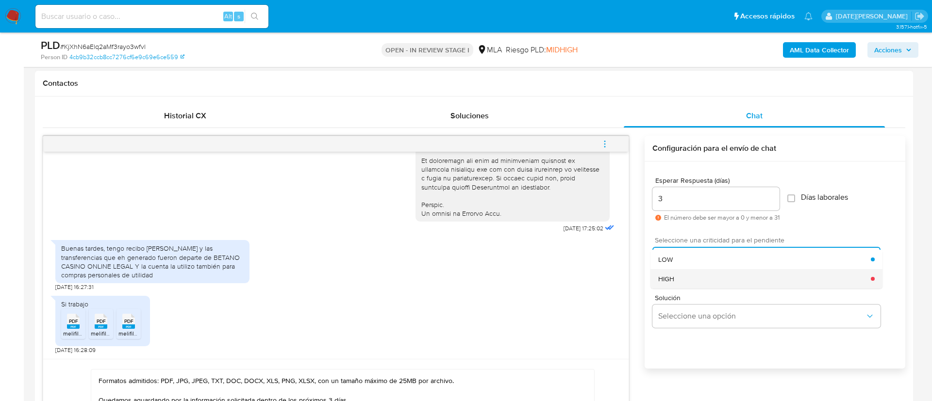
click at [688, 274] on div "HIGH" at bounding box center [764, 278] width 213 height 19
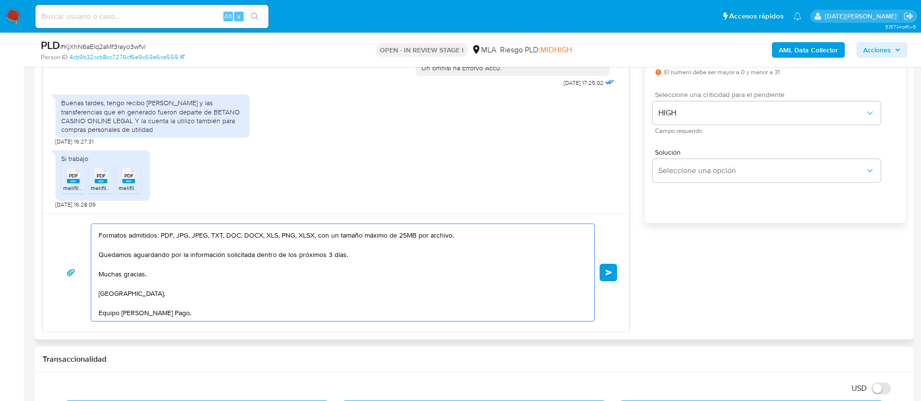
scroll to position [510, 0]
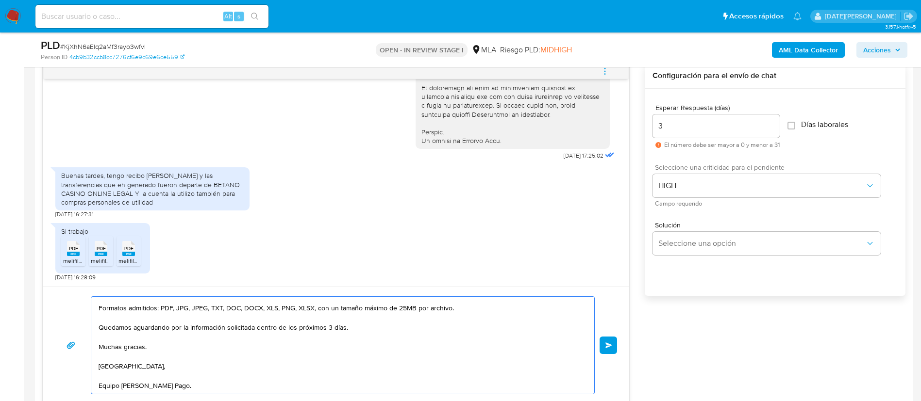
click at [611, 346] on span "Enviar" at bounding box center [608, 346] width 7 height 6
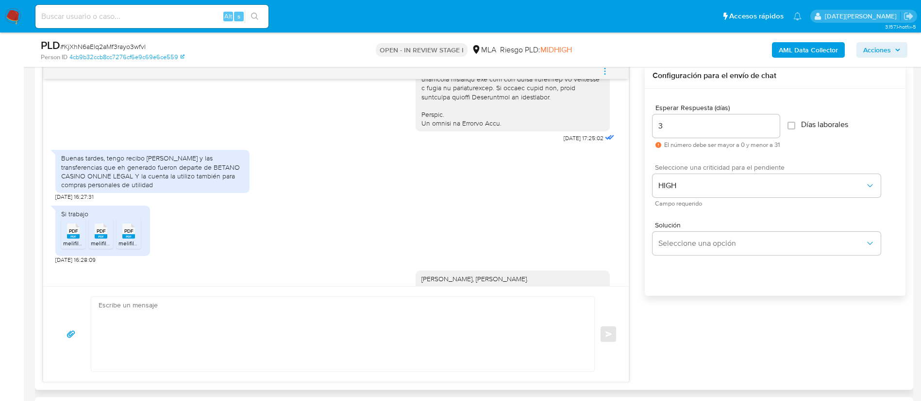
scroll to position [790, 0]
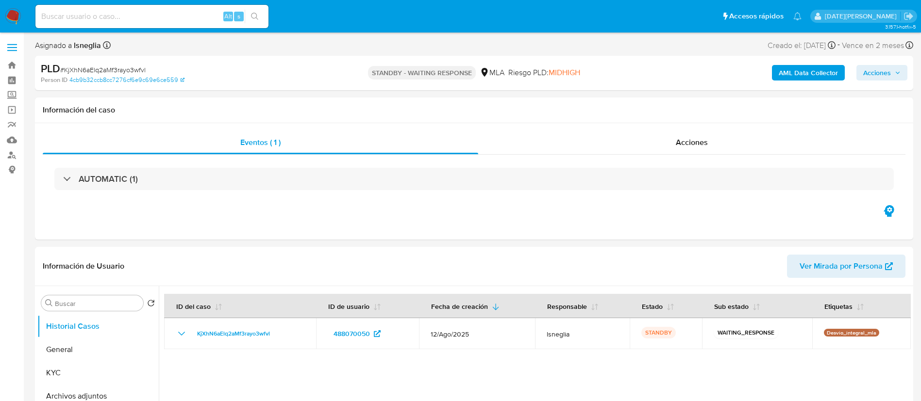
select select "10"
click at [423, 232] on div "Eventos ( 1 ) Acciones AUTOMATIC (1)" at bounding box center [474, 181] width 878 height 116
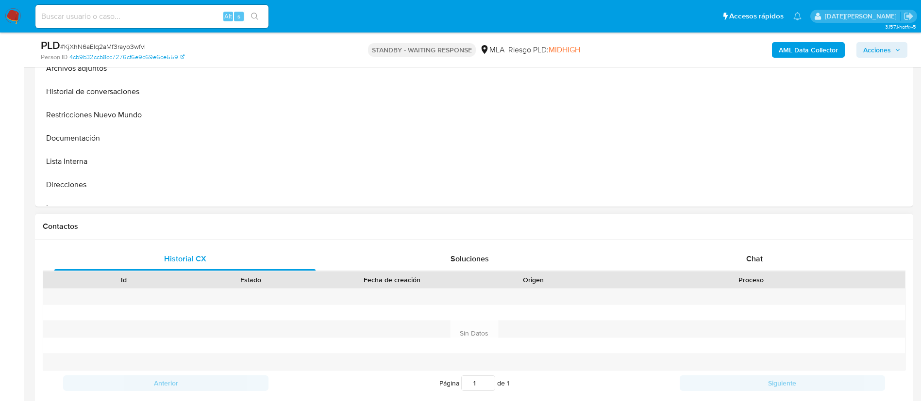
scroll to position [364, 0]
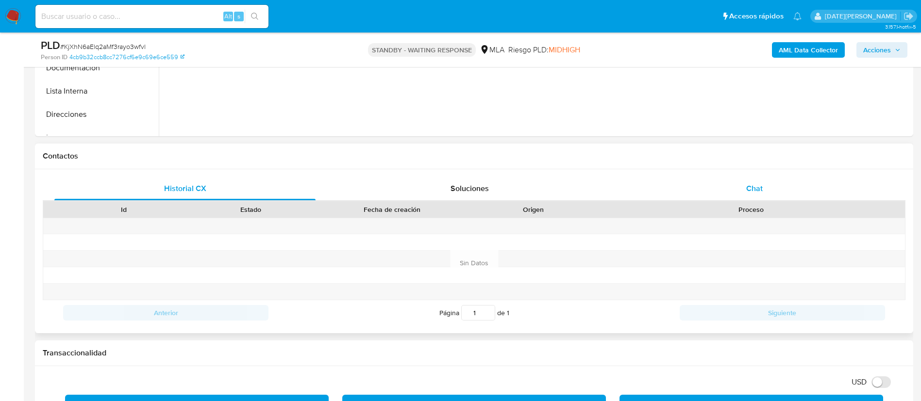
click at [774, 188] on div "Chat" at bounding box center [754, 188] width 261 height 23
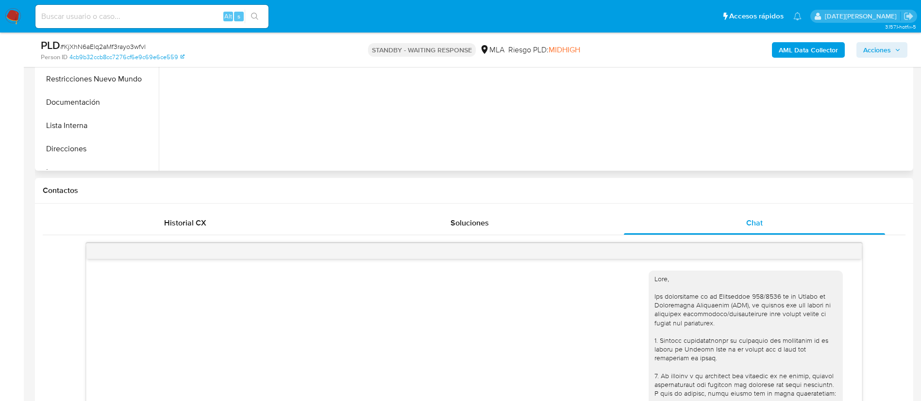
scroll to position [437, 0]
